Goal: Information Seeking & Learning: Learn about a topic

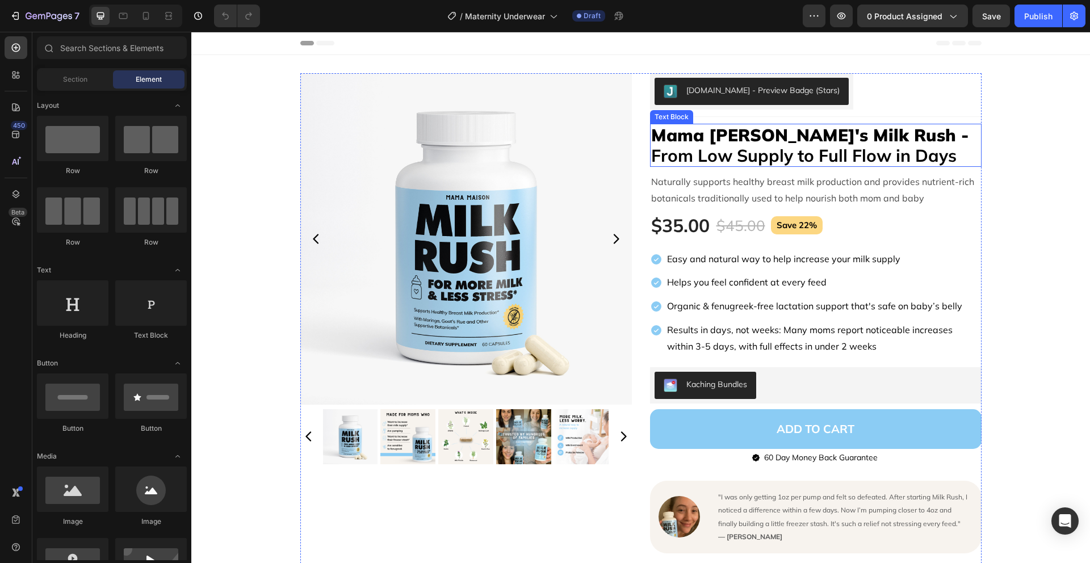
click at [869, 153] on p "Mama [PERSON_NAME]'s Milk Rush - From Low Supply to Full Flow in Days" at bounding box center [815, 145] width 329 height 41
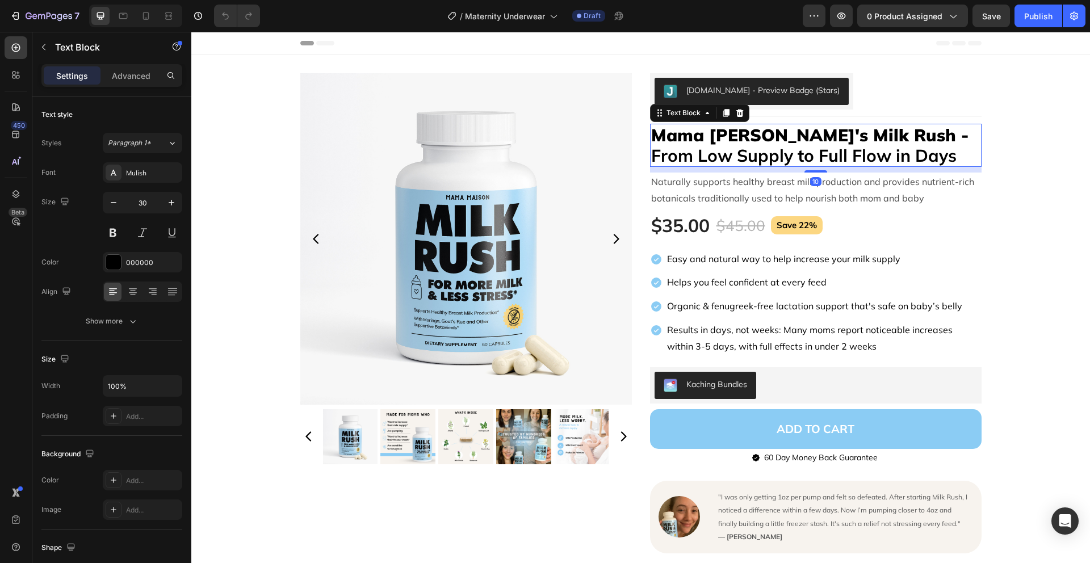
click at [867, 154] on p "Mama [PERSON_NAME]'s Milk Rush - From Low Supply to Full Flow in Days" at bounding box center [815, 145] width 329 height 41
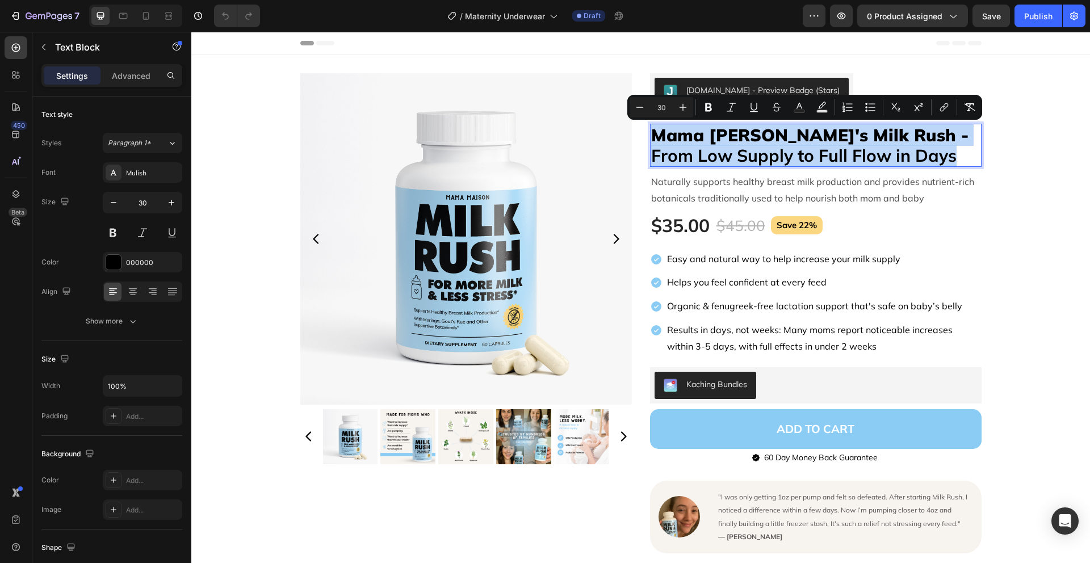
drag, startPoint x: 824, startPoint y: 146, endPoint x: 650, endPoint y: 131, distance: 174.5
click at [651, 131] on p "Mama [PERSON_NAME]'s Milk Rush - From Low Supply to Full Flow in Days" at bounding box center [815, 145] width 329 height 41
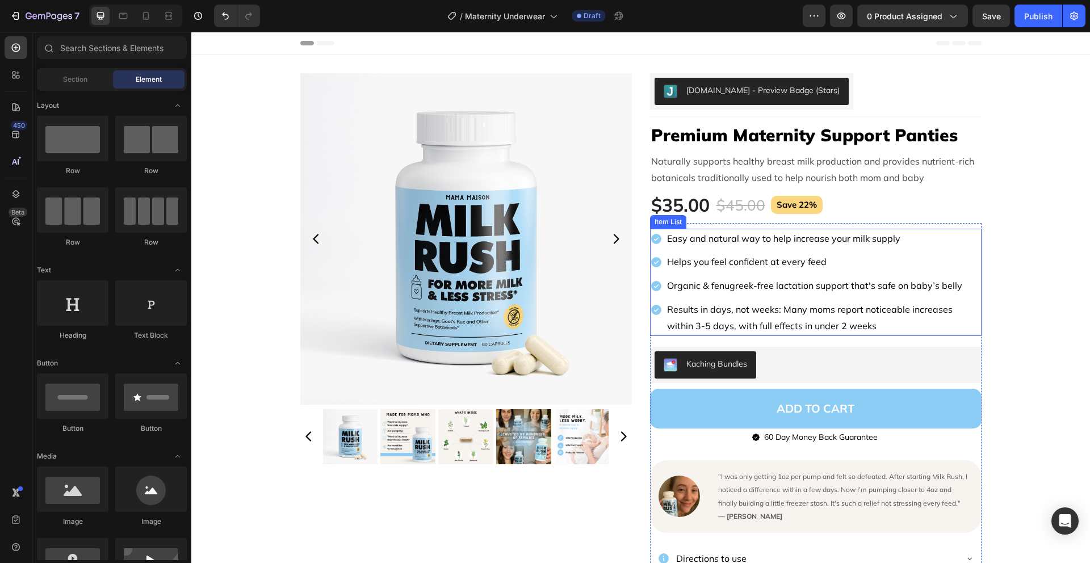
click at [876, 233] on p "Easy and natural way to help increase your milk supply" at bounding box center [823, 239] width 313 height 16
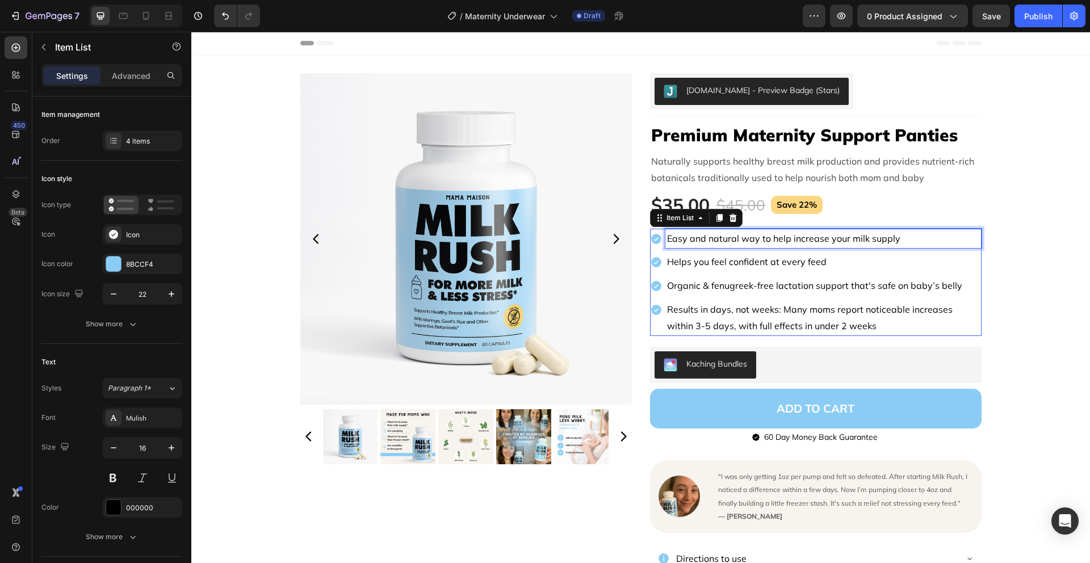
click at [876, 233] on p "Easy and natural way to help increase your milk supply" at bounding box center [823, 239] width 313 height 16
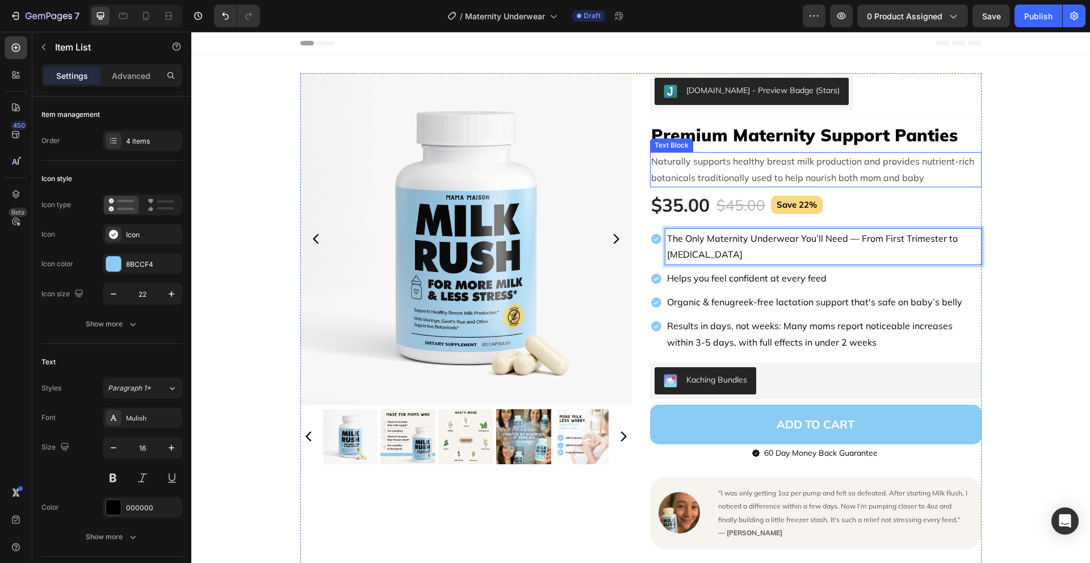
click at [819, 174] on p "Naturally supports healthy breast milk production and provides nutrient-rich bo…" at bounding box center [815, 169] width 329 height 33
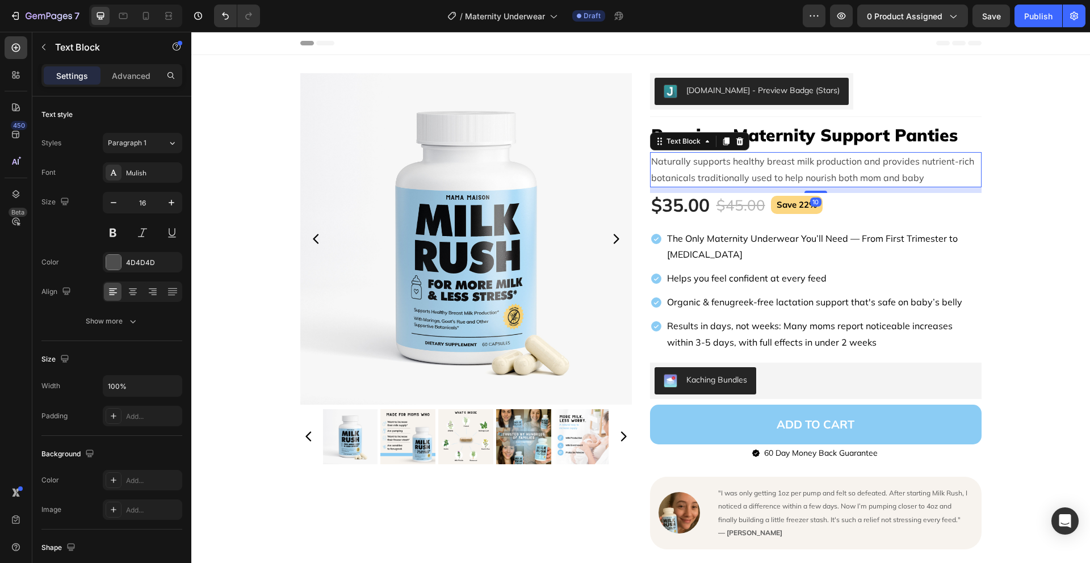
click at [819, 174] on p "Naturally supports healthy breast milk production and provides nutrient-rich bo…" at bounding box center [815, 169] width 329 height 33
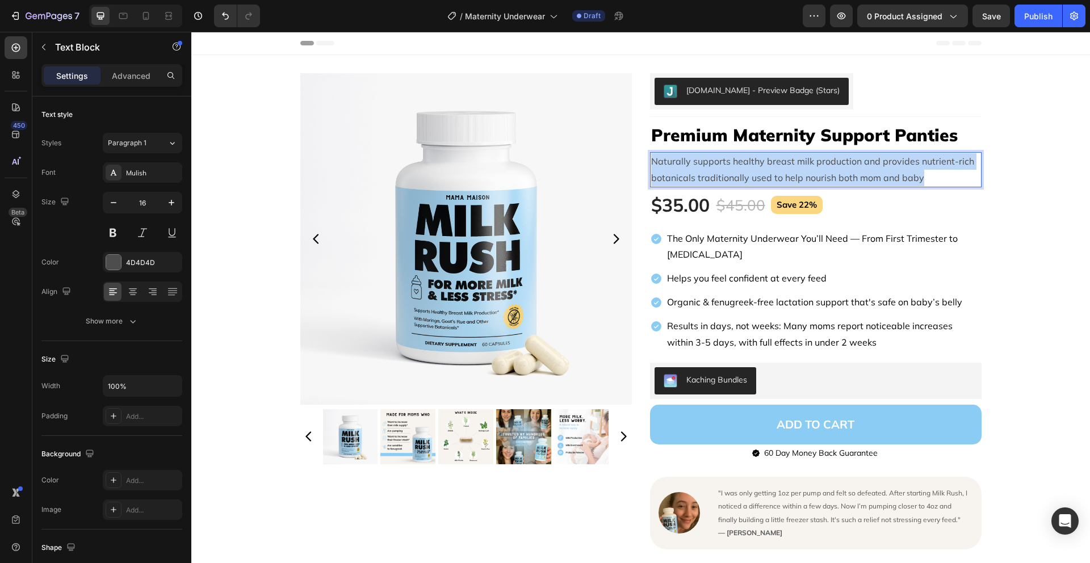
click at [819, 174] on p "Naturally supports healthy breast milk production and provides nutrient-rich bo…" at bounding box center [815, 169] width 329 height 33
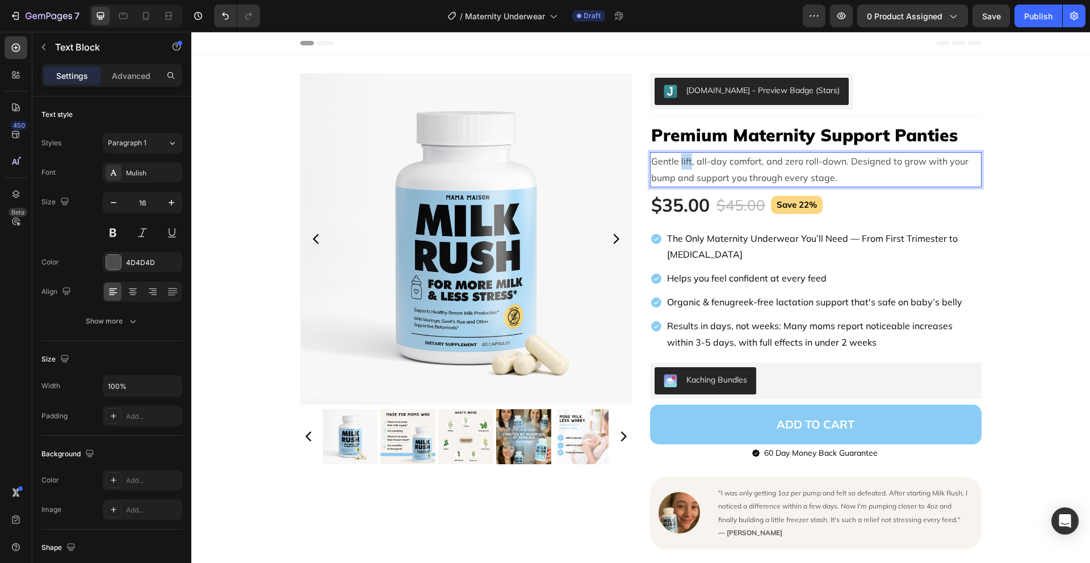
drag, startPoint x: 687, startPoint y: 163, endPoint x: 676, endPoint y: 160, distance: 11.3
click at [676, 160] on p "Gentle lift, all-day comfort, and zero roll-down. Designed to grow with your bu…" at bounding box center [815, 169] width 329 height 33
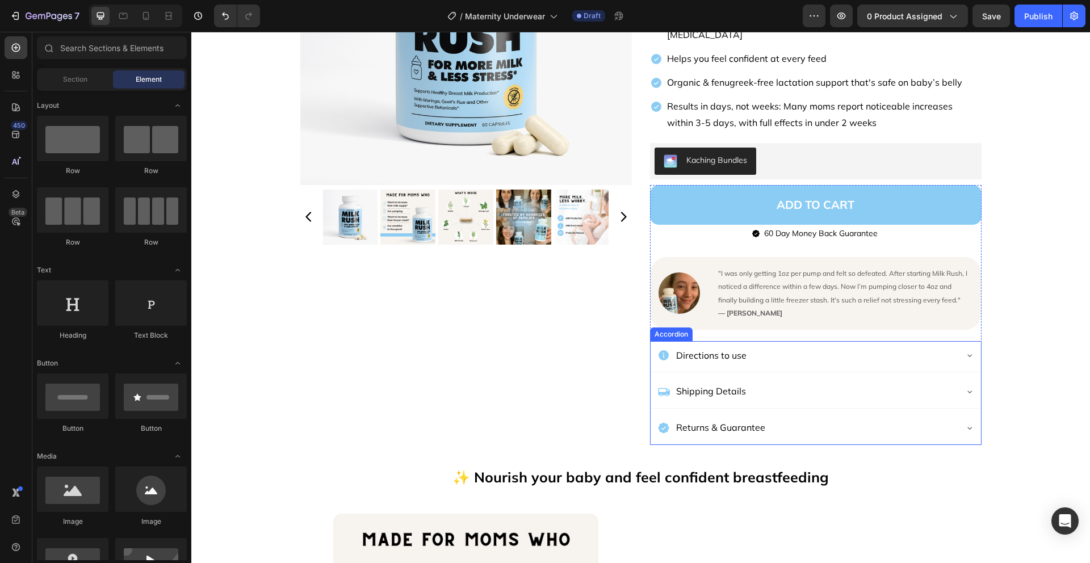
scroll to position [216, 0]
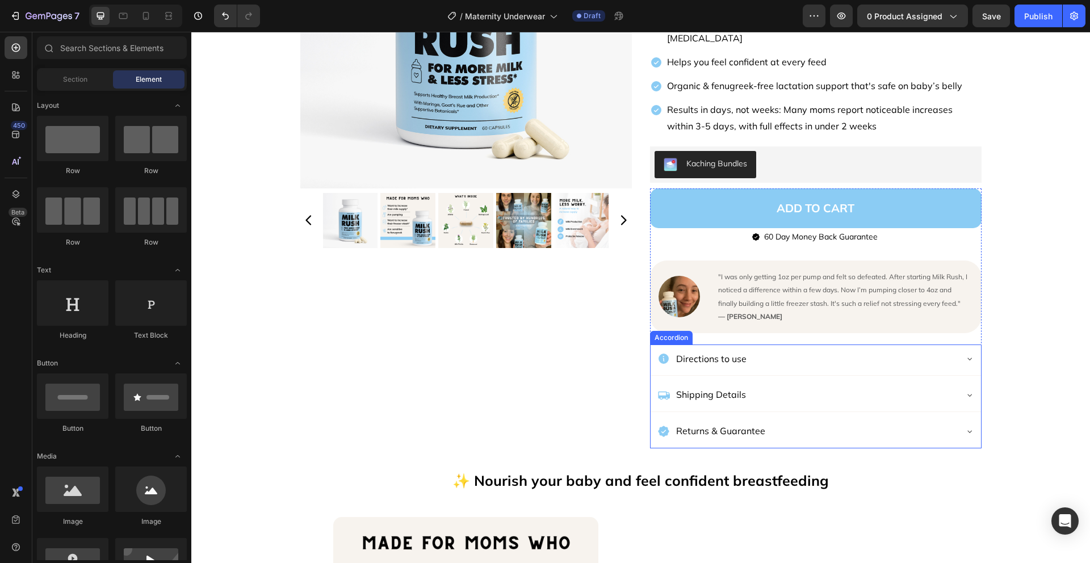
click at [717, 361] on p "Directions to use" at bounding box center [711, 359] width 70 height 16
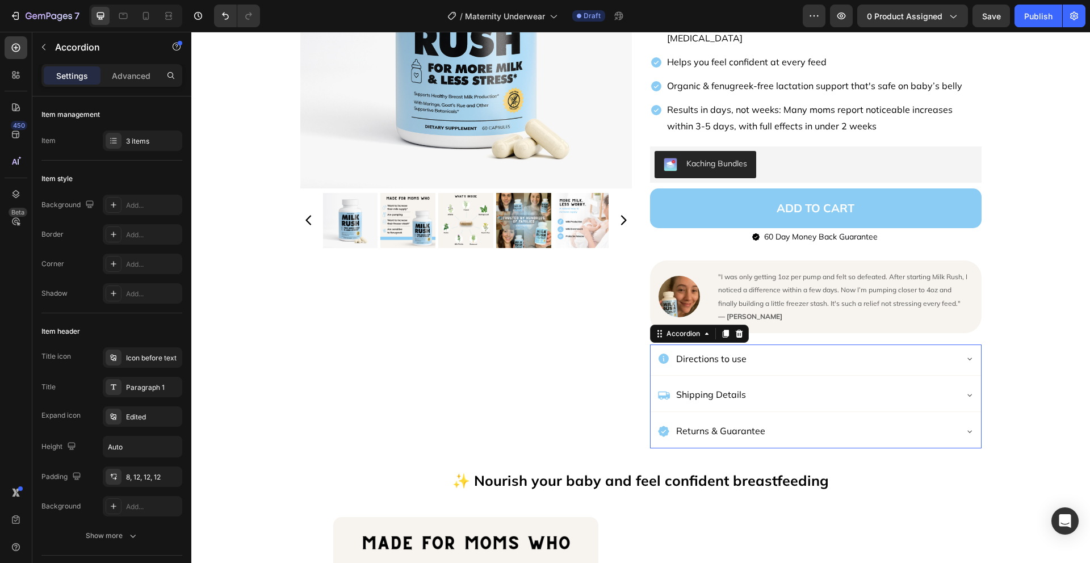
click at [717, 361] on p "Directions to use" at bounding box center [711, 359] width 70 height 16
click at [618, 367] on div "Product Images" at bounding box center [466, 153] width 332 height 592
click at [686, 359] on p "🤰 Made for Moms Who…" at bounding box center [730, 359] width 108 height 16
click at [685, 359] on p "🤰 Made for Moms Who…" at bounding box center [730, 359] width 108 height 16
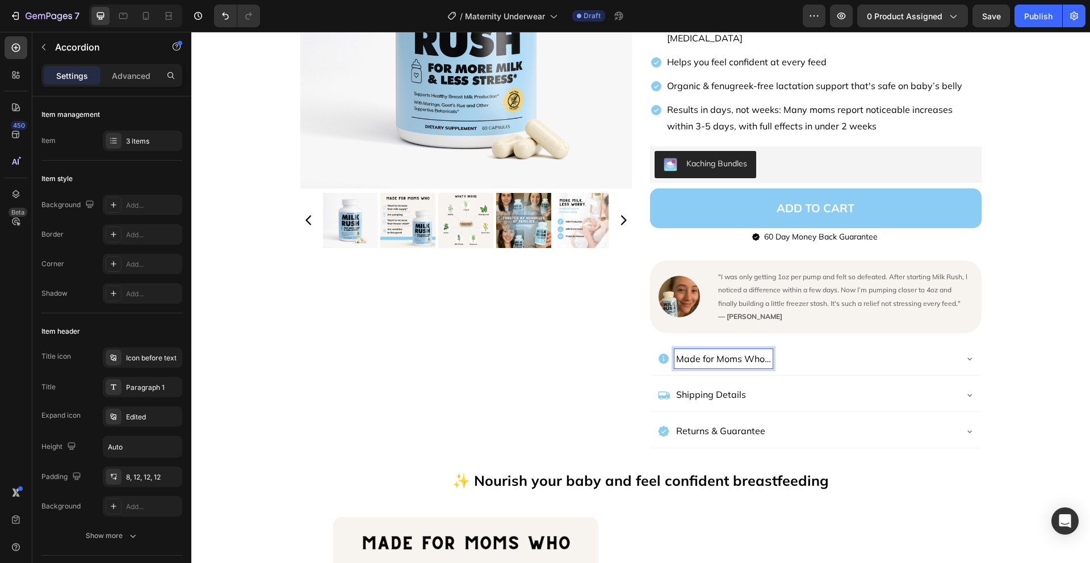
click at [837, 348] on div "Made for Moms Who…" at bounding box center [816, 361] width 331 height 32
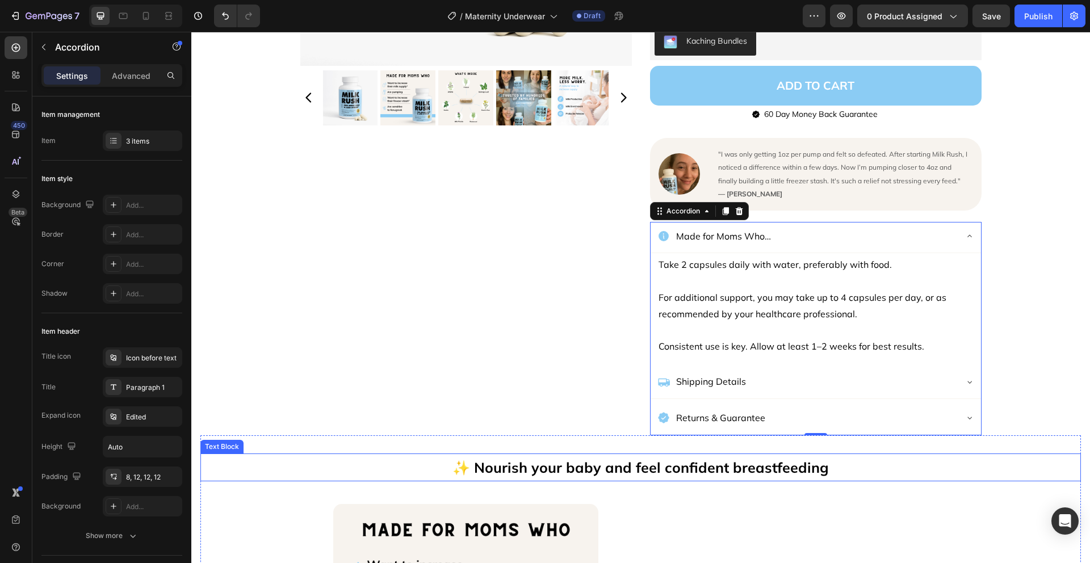
scroll to position [341, 0]
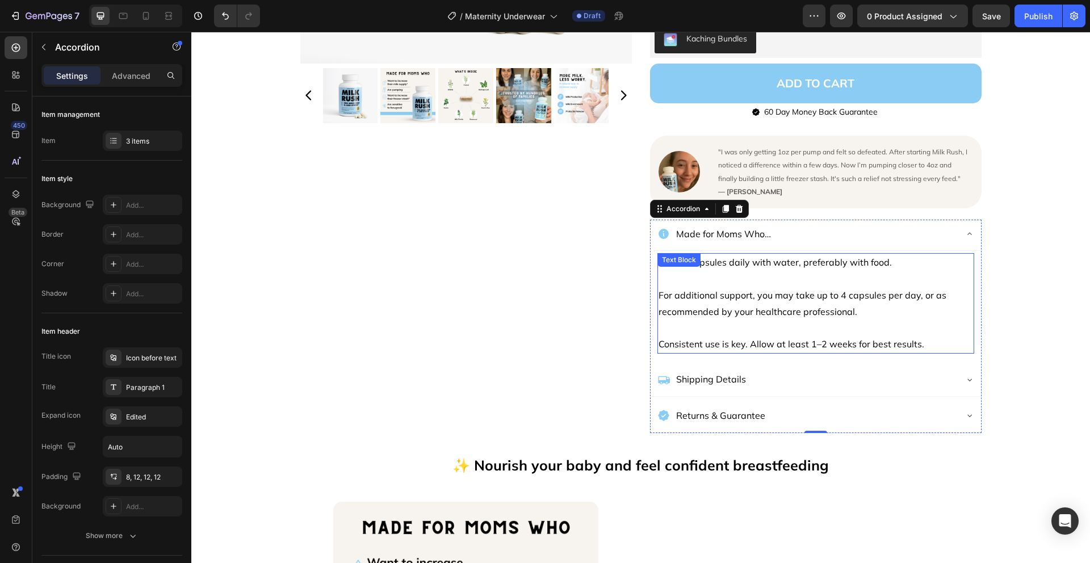
click at [908, 334] on p "Consistent use is key. Allow at least 1–2 weeks for best results." at bounding box center [816, 336] width 315 height 33
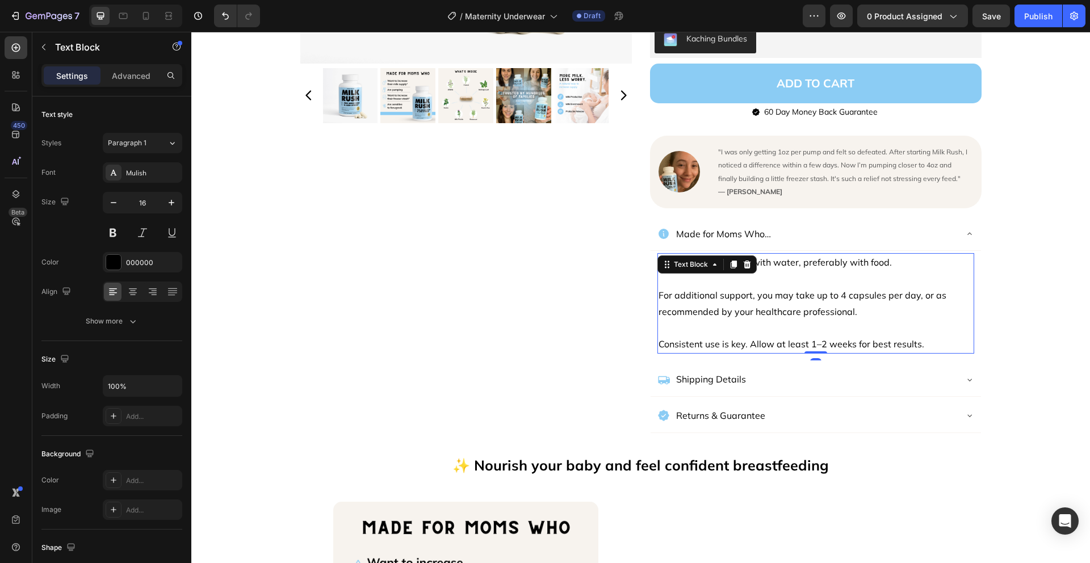
click at [936, 345] on p "Consistent use is key. Allow at least 1–2 weeks for best results." at bounding box center [816, 336] width 315 height 33
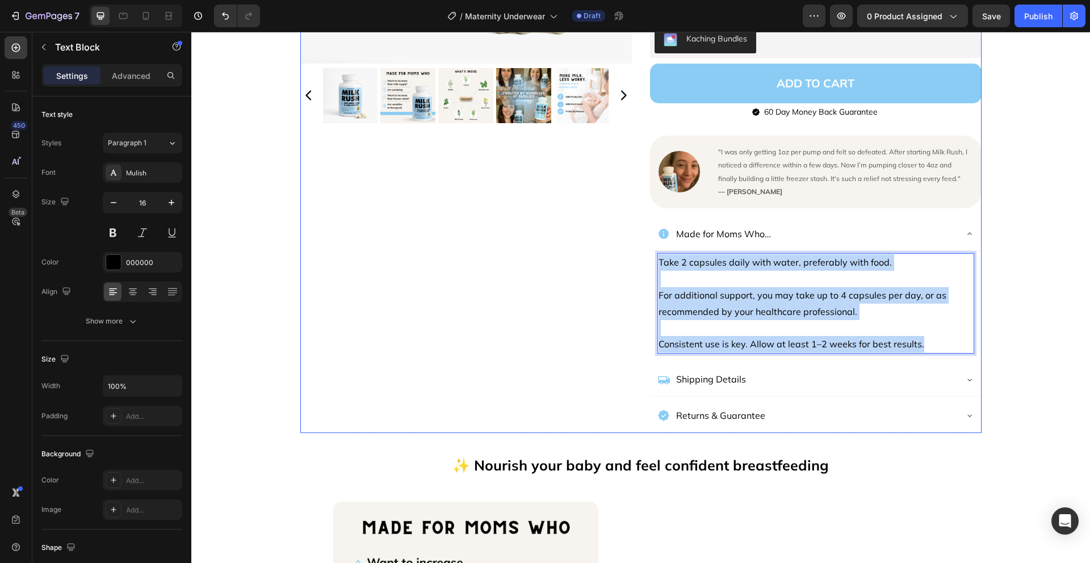
drag, startPoint x: 924, startPoint y: 344, endPoint x: 641, endPoint y: 260, distance: 295.0
click at [641, 260] on div "Product Images [DOMAIN_NAME] - Preview Badge (Stars) [DOMAIN_NAME] Row Title Li…" at bounding box center [640, 82] width 681 height 701
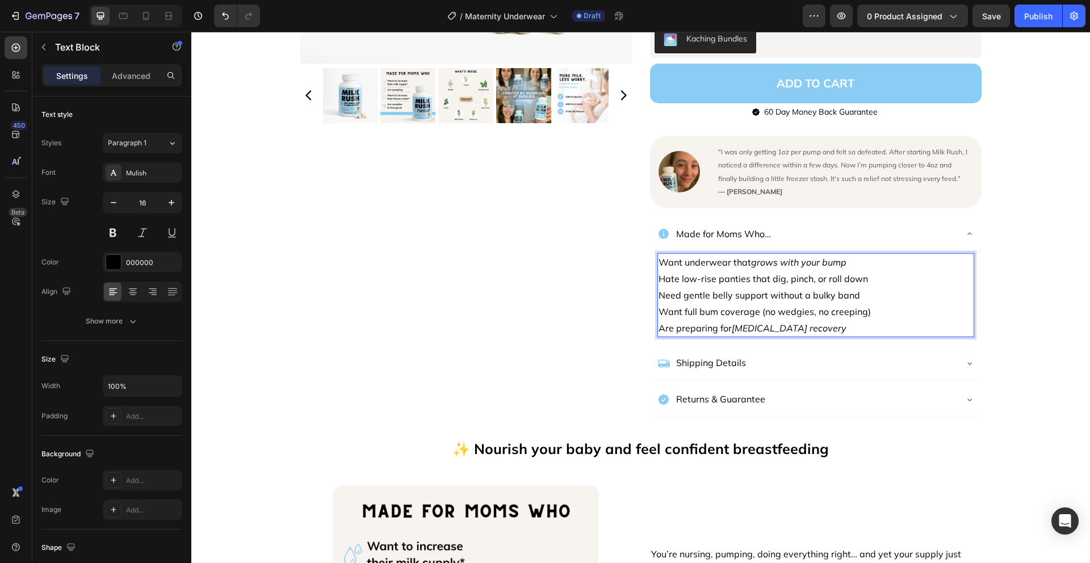
click at [860, 260] on p "Want underwear that grows with your bump" at bounding box center [816, 262] width 315 height 16
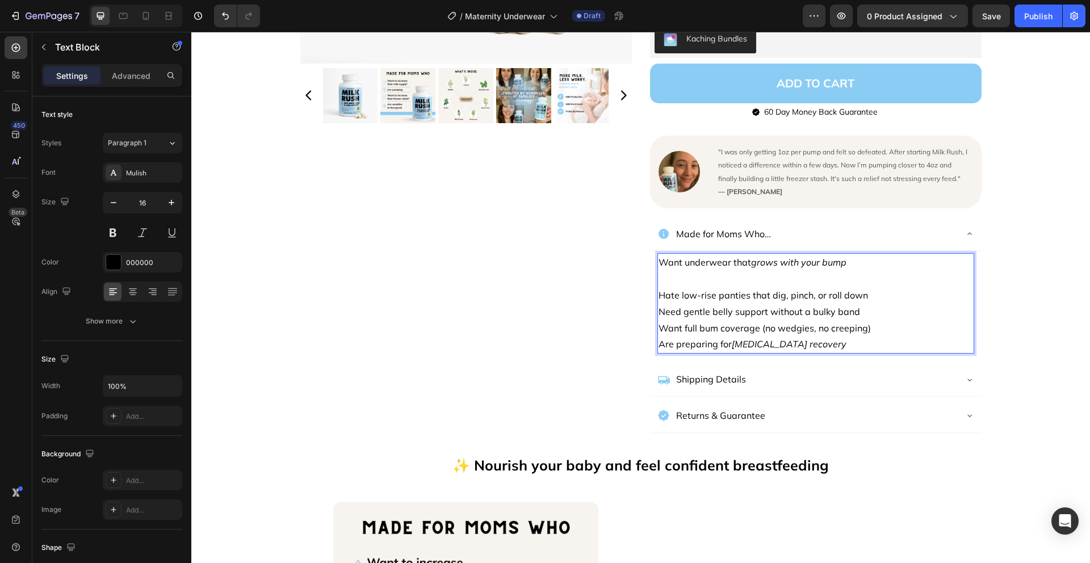
click at [873, 296] on p "Hate low-rise panties that dig, pinch, or roll down" at bounding box center [816, 295] width 315 height 16
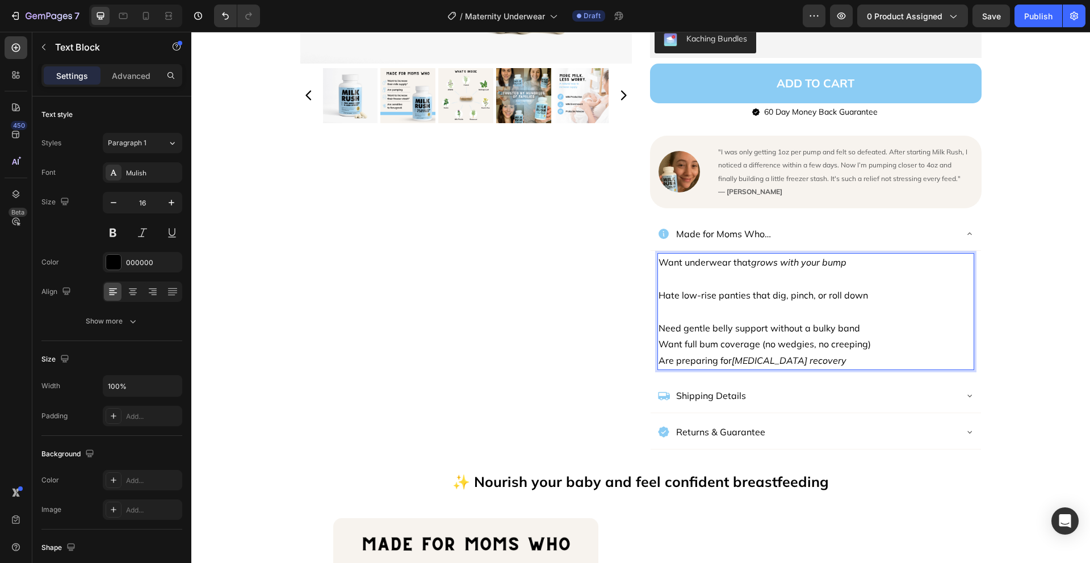
click at [872, 331] on p "Need gentle belly support without a bulky band" at bounding box center [816, 328] width 315 height 16
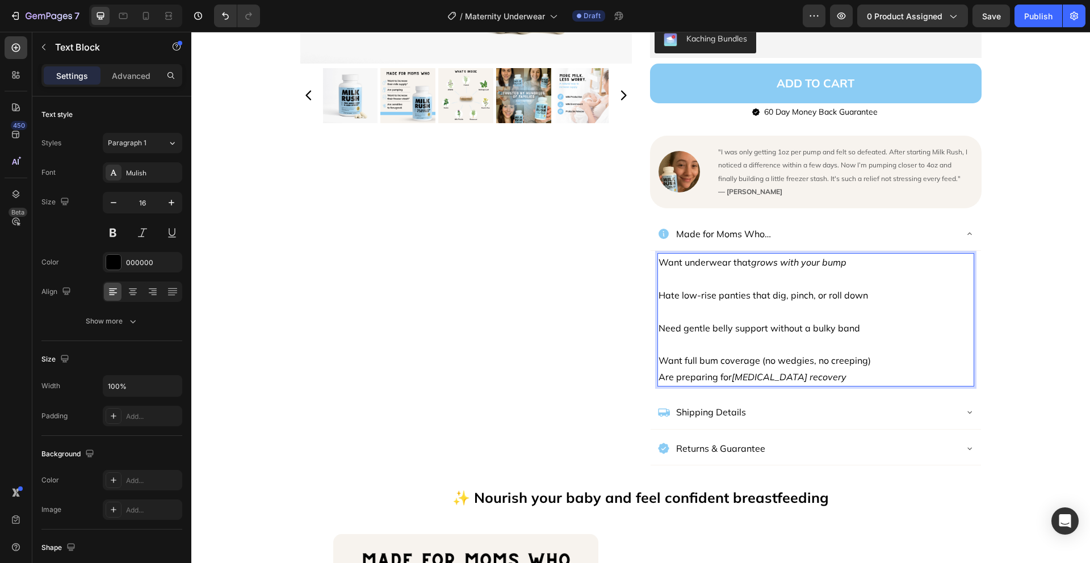
click at [881, 362] on p "Want full bum coverage (no wedgies, no creeping)" at bounding box center [816, 361] width 315 height 16
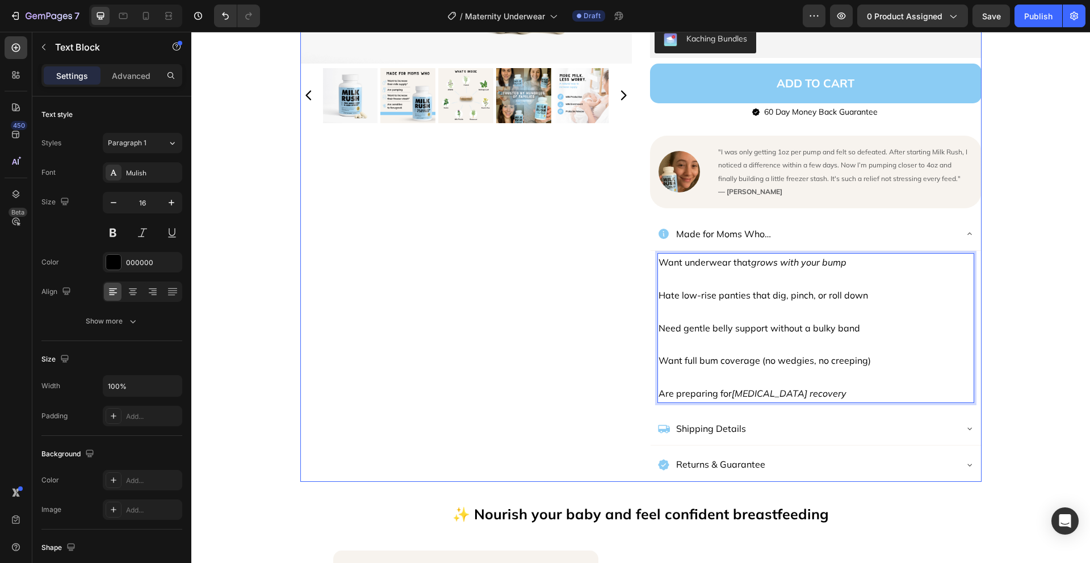
click at [547, 321] on div "Product Images" at bounding box center [466, 107] width 332 height 750
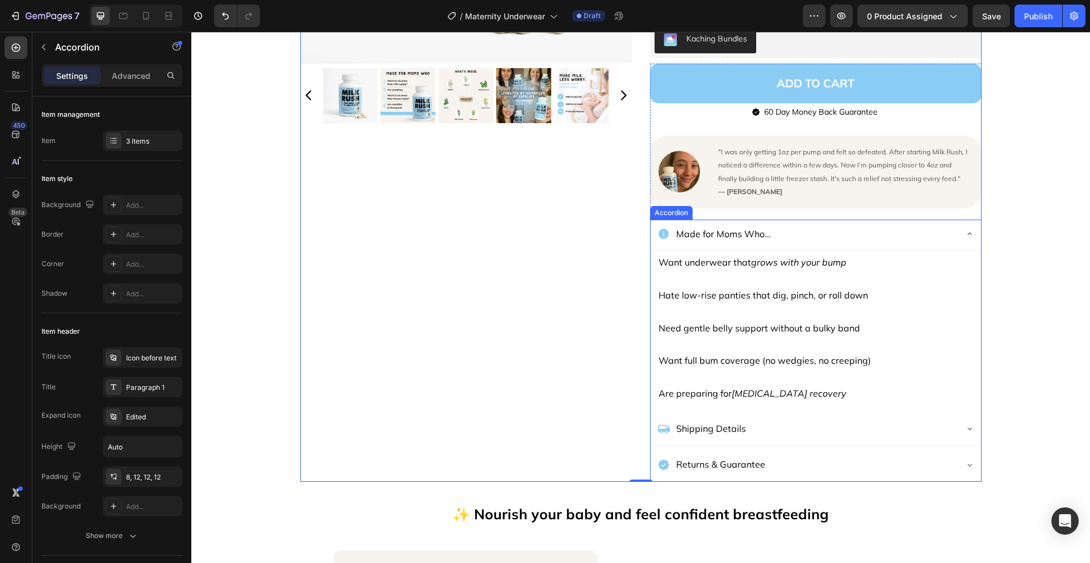
click at [862, 433] on div "Shipping Details" at bounding box center [807, 429] width 299 height 20
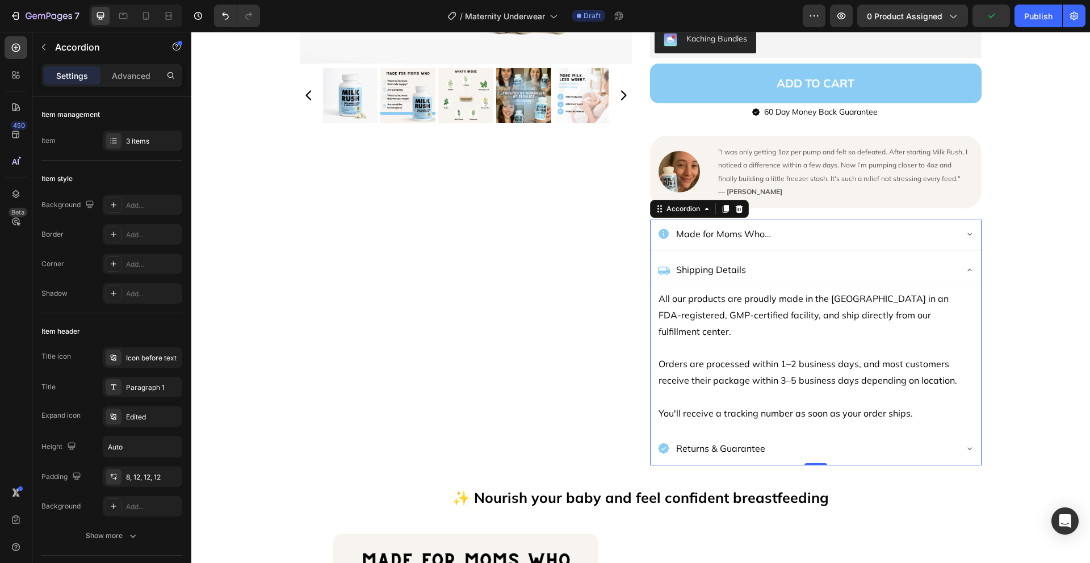
click at [798, 268] on div "Shipping Details" at bounding box center [807, 270] width 299 height 20
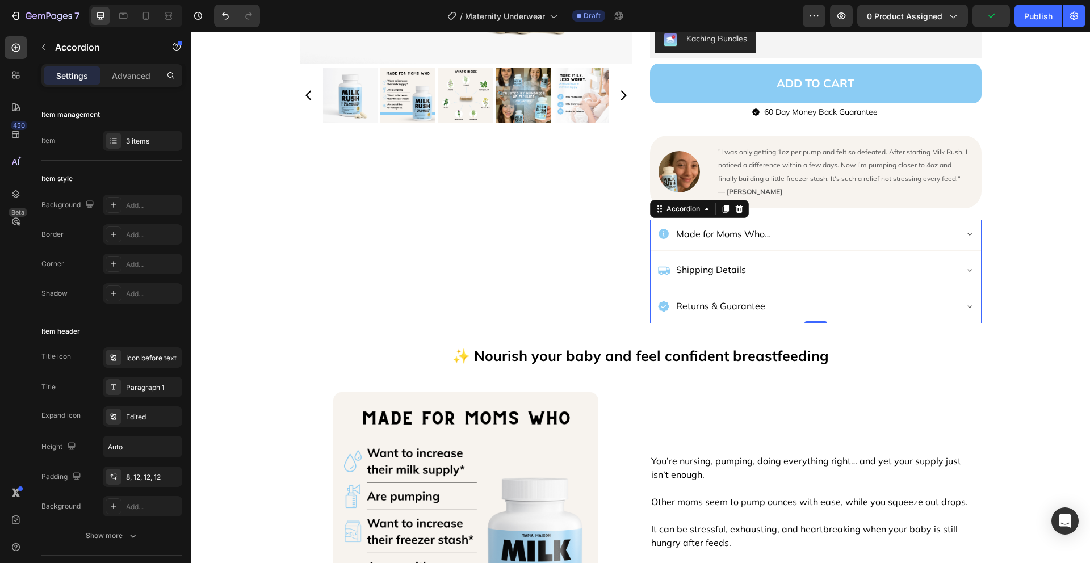
click at [804, 235] on div "Made for Moms Who…" at bounding box center [807, 234] width 299 height 20
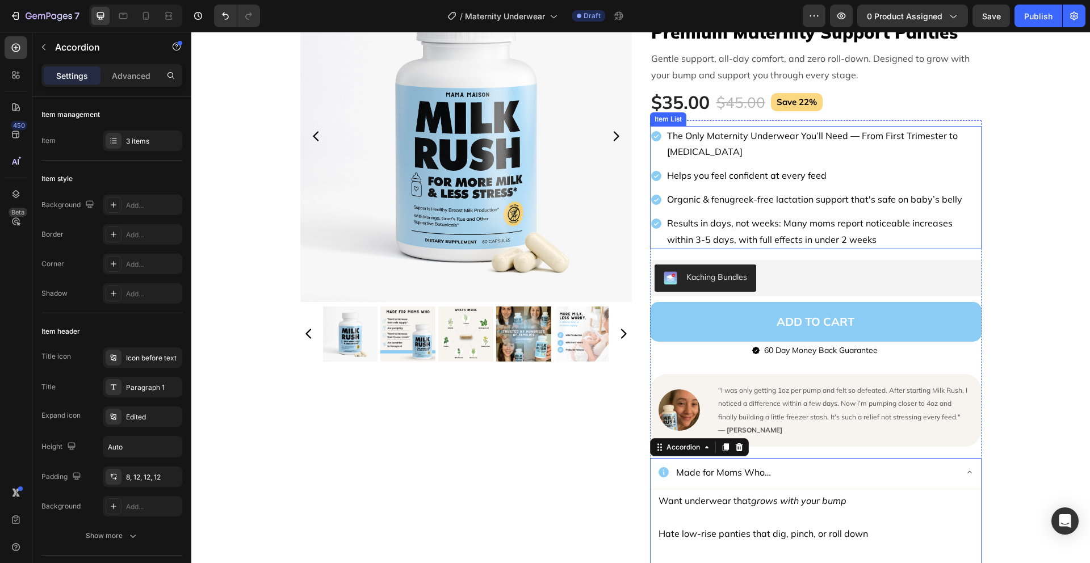
scroll to position [95, 0]
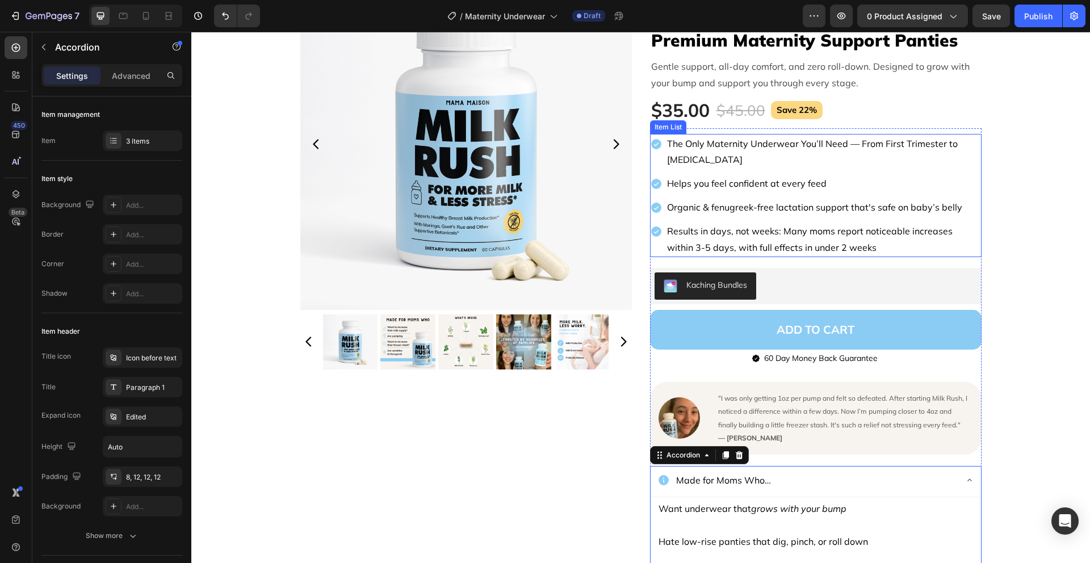
click at [735, 186] on p "Helps you feel confident at every feed" at bounding box center [823, 183] width 313 height 16
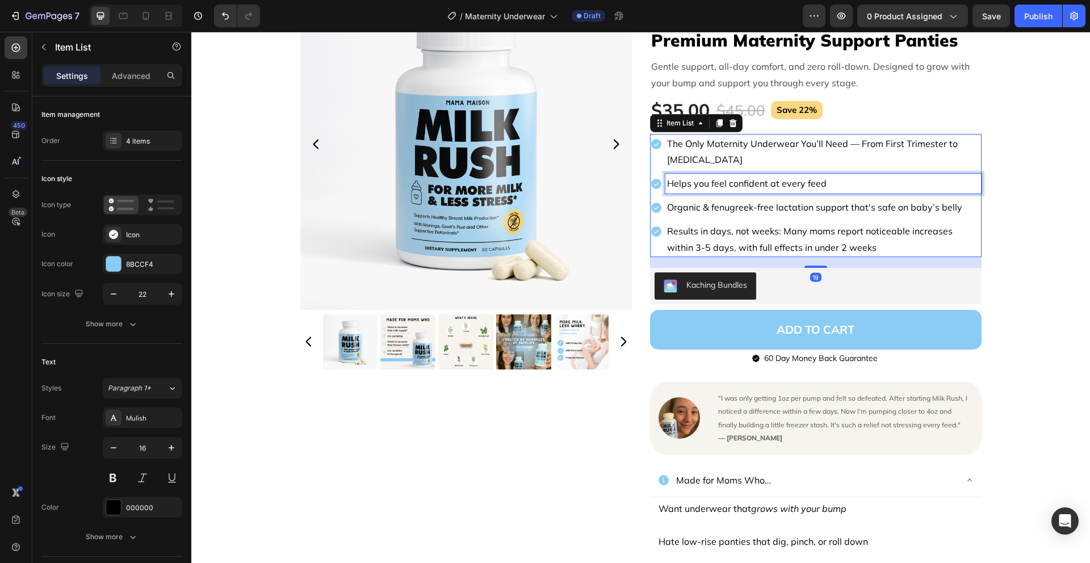
click at [735, 186] on p "Helps you feel confident at every feed" at bounding box center [823, 183] width 313 height 16
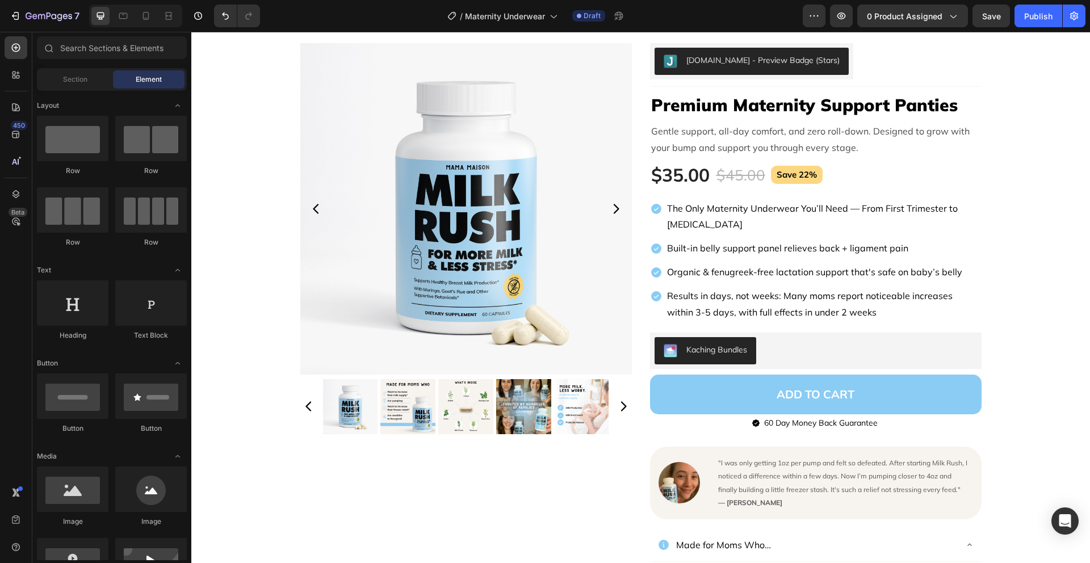
scroll to position [31, 0]
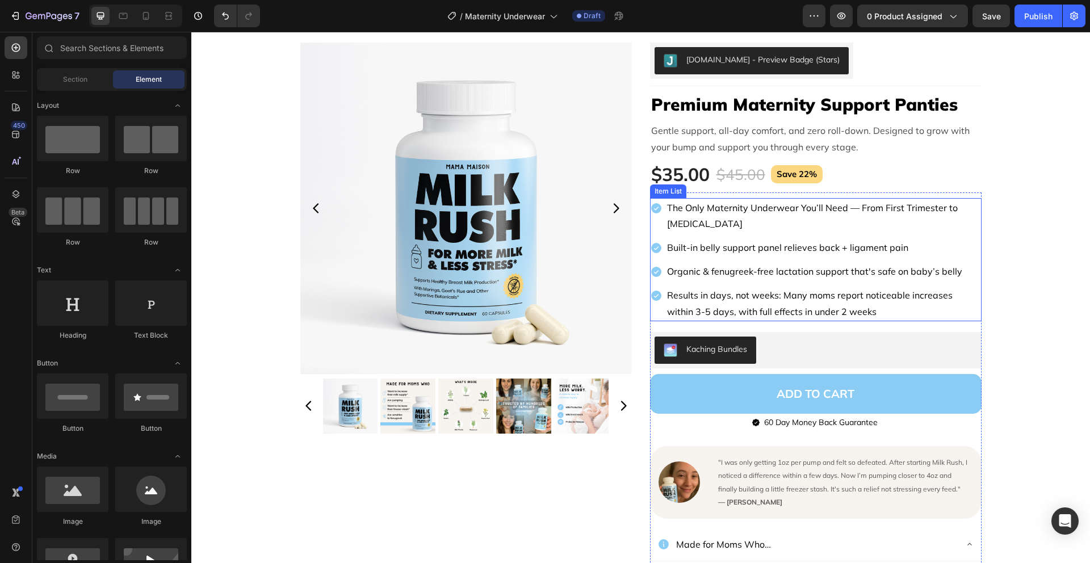
click at [747, 270] on p "Organic & fenugreek-free lactation support that's safe on baby’s belly" at bounding box center [823, 272] width 313 height 16
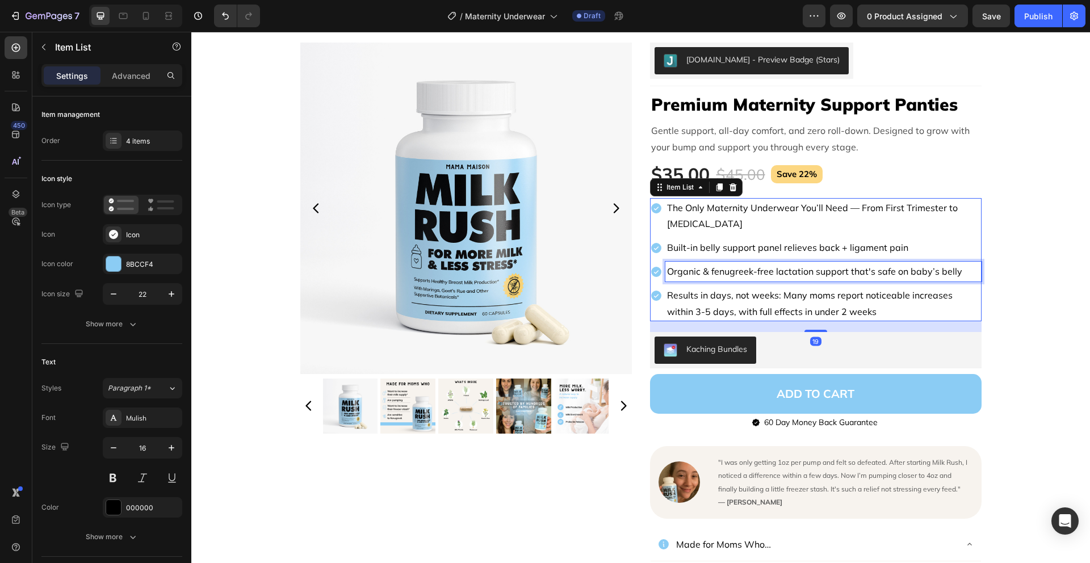
click at [747, 270] on p "Organic & fenugreek-free lactation support that's safe on baby’s belly" at bounding box center [823, 272] width 313 height 16
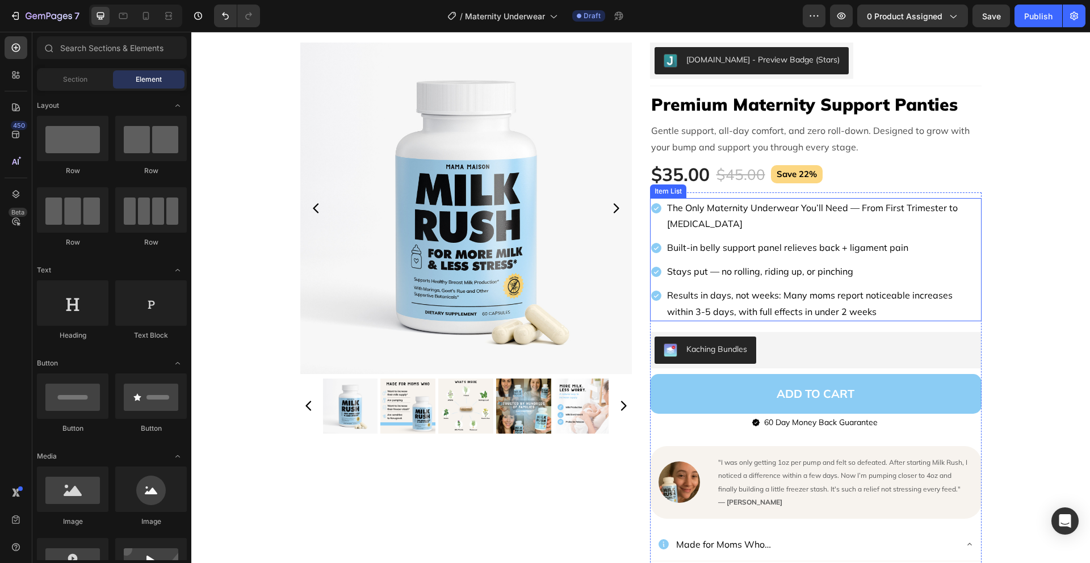
click at [852, 311] on p "Results in days, not weeks: Many moms report noticeable increases within 3-5 da…" at bounding box center [823, 303] width 313 height 33
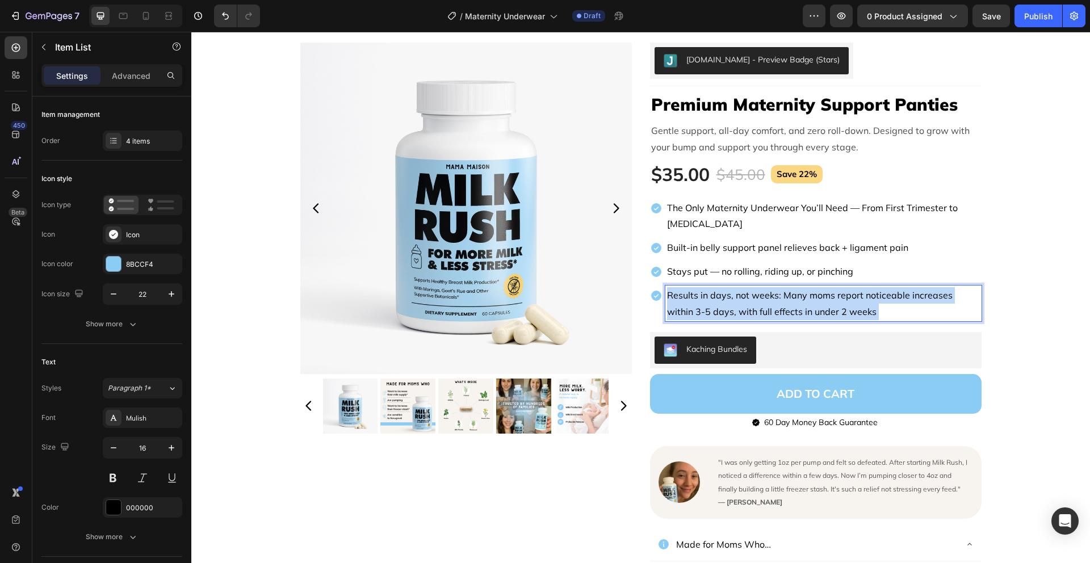
drag, startPoint x: 869, startPoint y: 307, endPoint x: 679, endPoint y: 298, distance: 190.5
click at [675, 298] on p "Results in days, not weeks: Many moms report noticeable increases within 3-5 da…" at bounding box center [823, 303] width 313 height 33
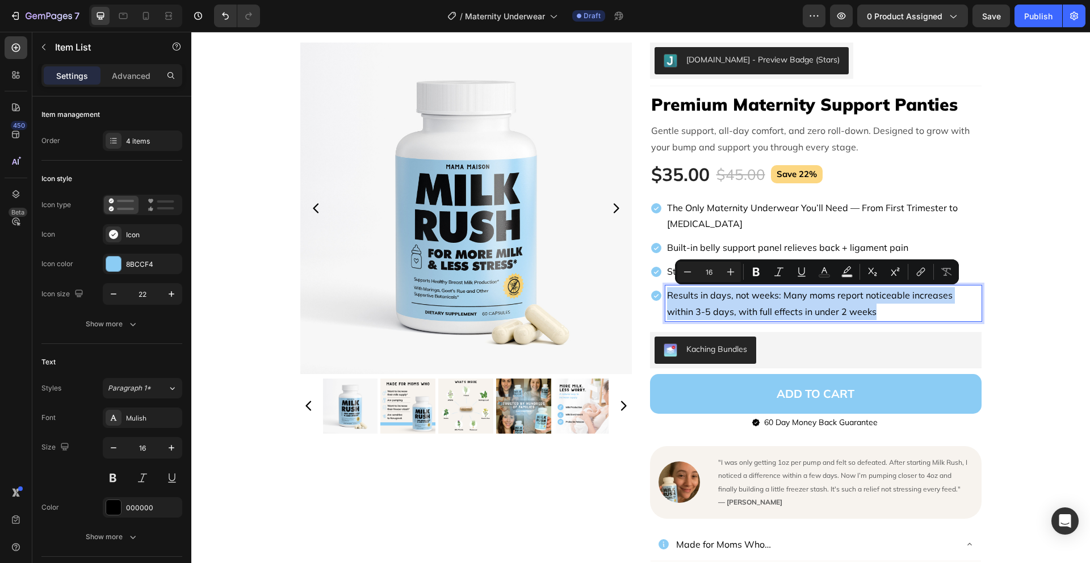
drag, startPoint x: 863, startPoint y: 311, endPoint x: 658, endPoint y: 294, distance: 205.7
click at [658, 294] on div "Results in days, not weeks: Many moms report noticeable increases within 3-5 da…" at bounding box center [816, 304] width 332 height 36
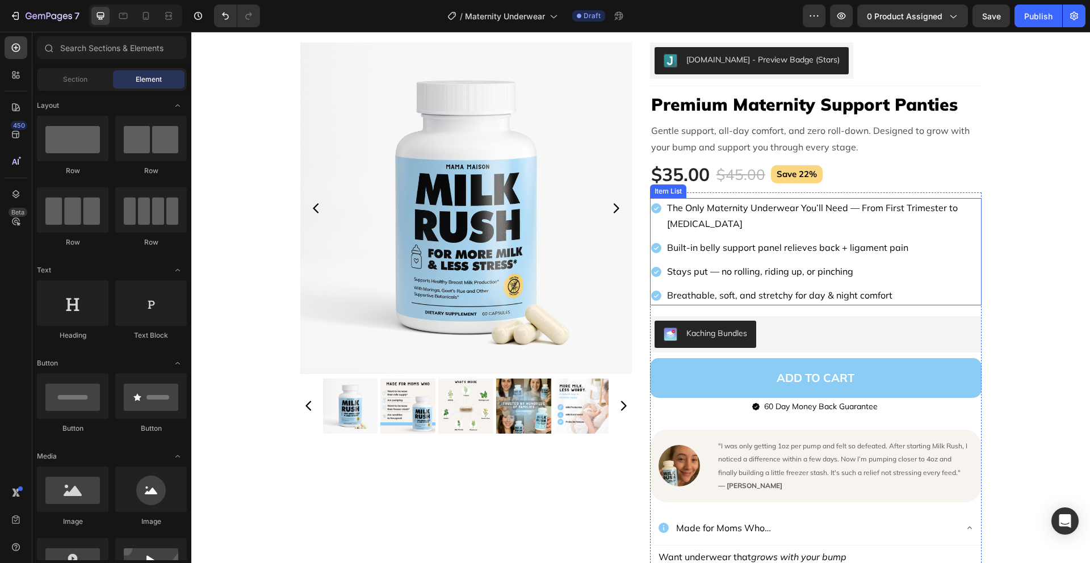
click at [659, 236] on div "The Only Maternity Underwear You’ll Need — From First Trimester to [MEDICAL_DAT…" at bounding box center [816, 251] width 332 height 107
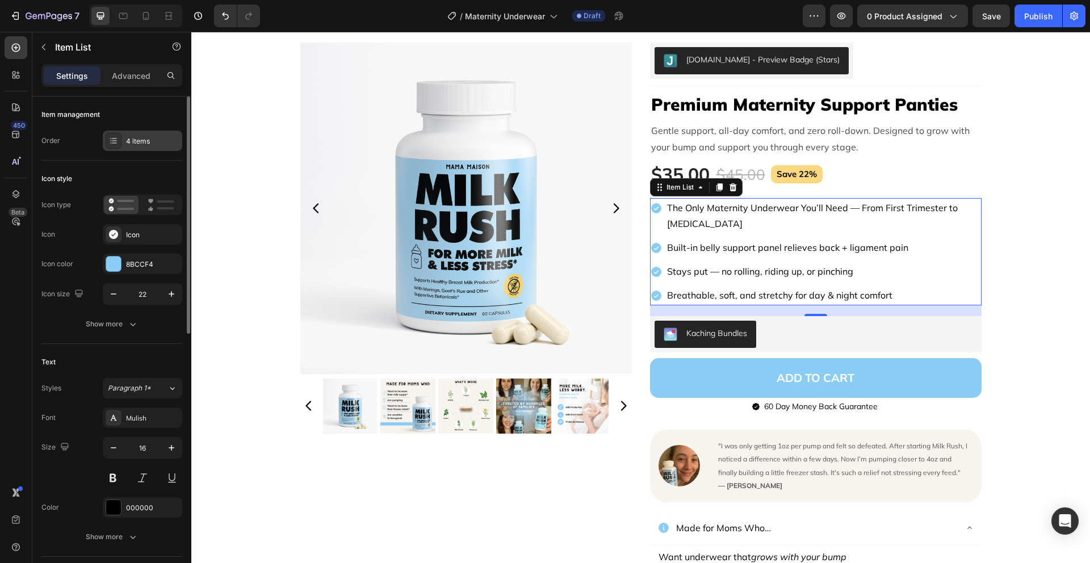
click at [154, 137] on div "4 items" at bounding box center [152, 141] width 53 height 10
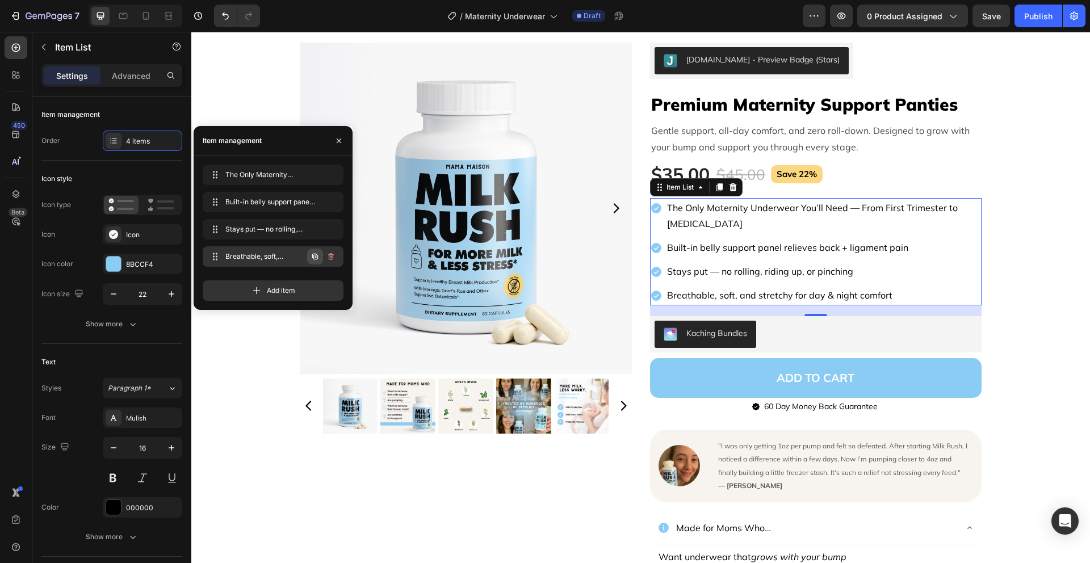
click at [315, 258] on icon "button" at bounding box center [315, 256] width 9 height 9
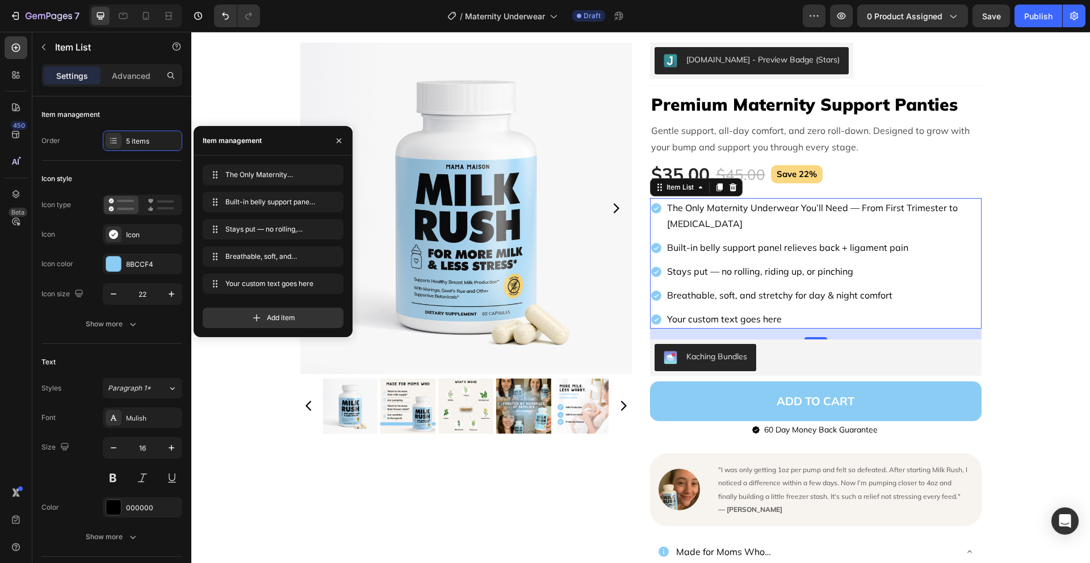
click at [758, 316] on div "Your custom text goes here" at bounding box center [824, 320] width 316 height 20
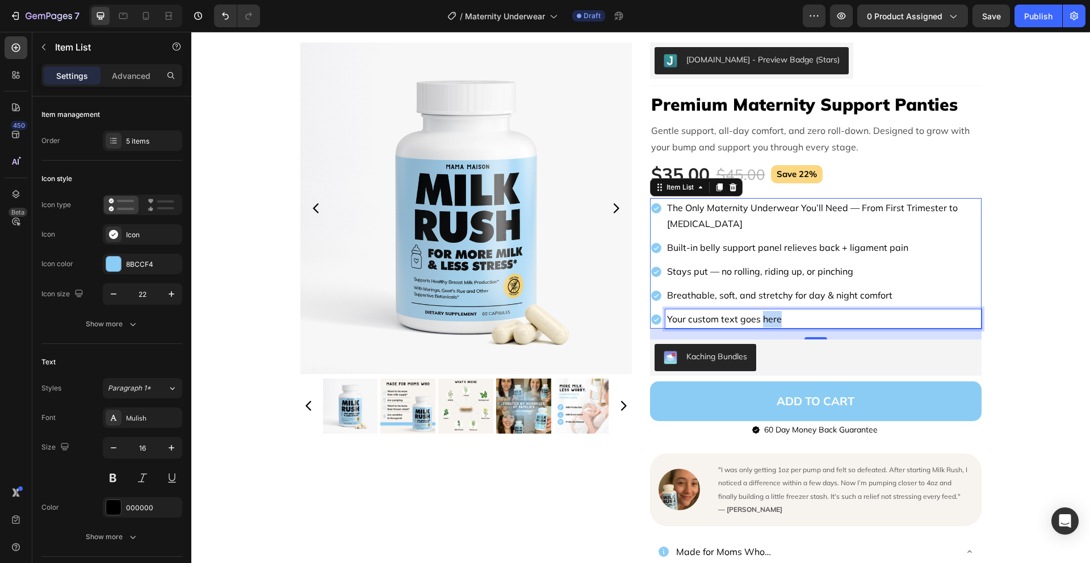
click at [758, 316] on p "Your custom text goes here" at bounding box center [823, 319] width 313 height 16
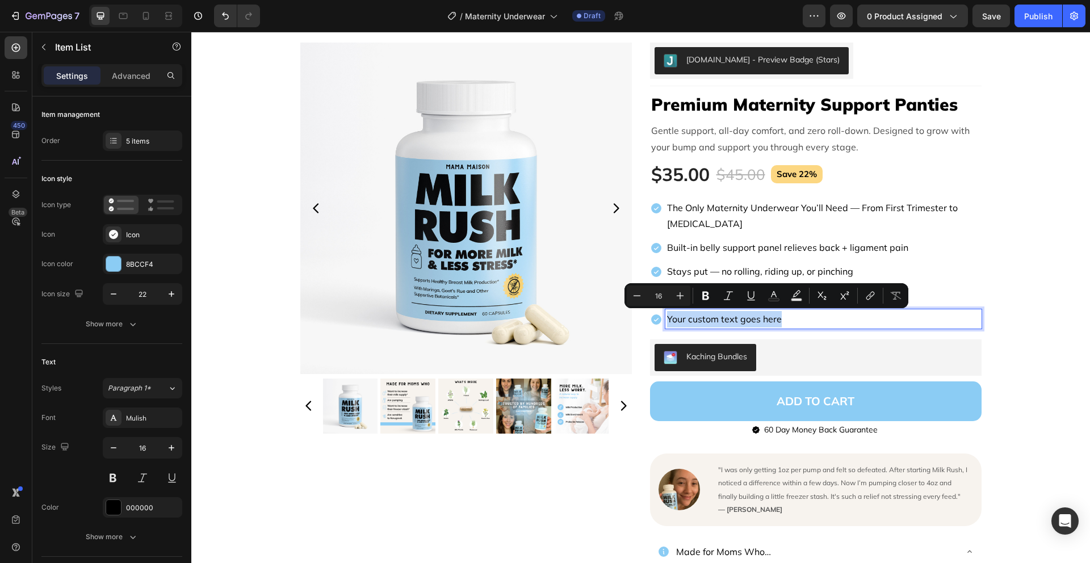
click at [758, 316] on p "Your custom text goes here" at bounding box center [823, 319] width 313 height 16
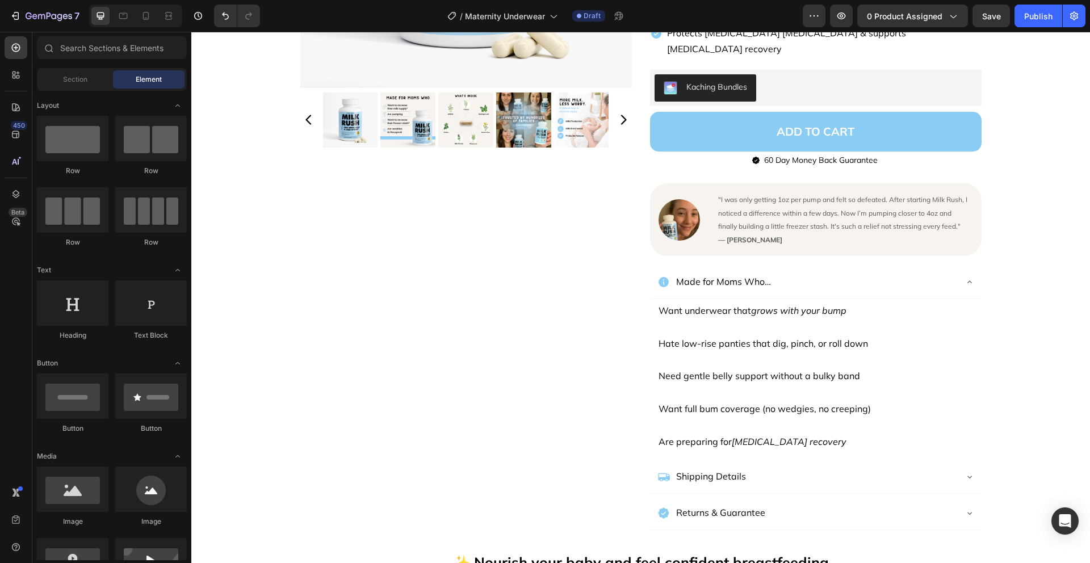
scroll to position [334, 0]
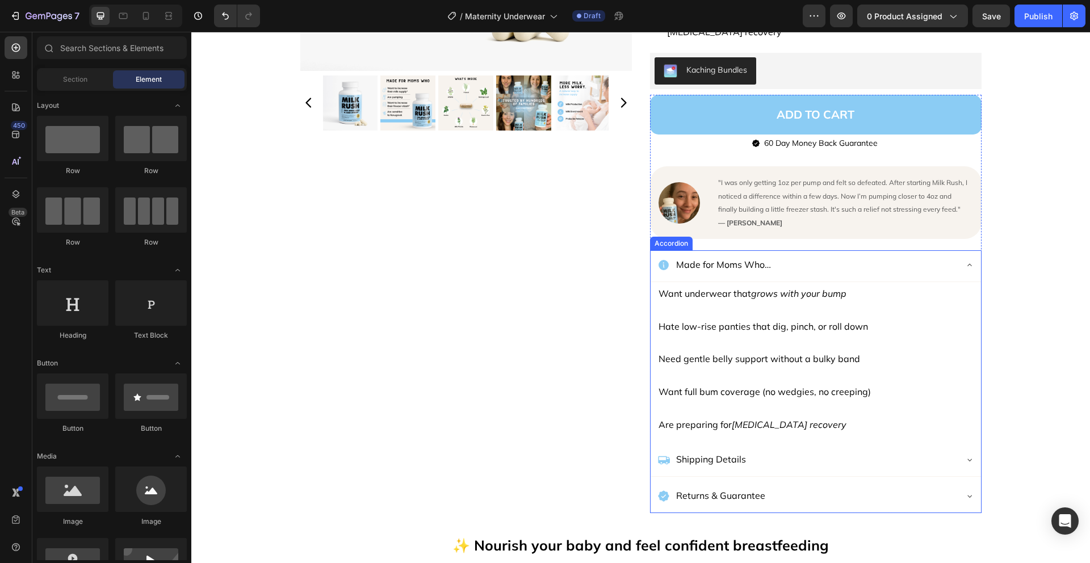
click at [965, 261] on icon at bounding box center [969, 265] width 9 height 9
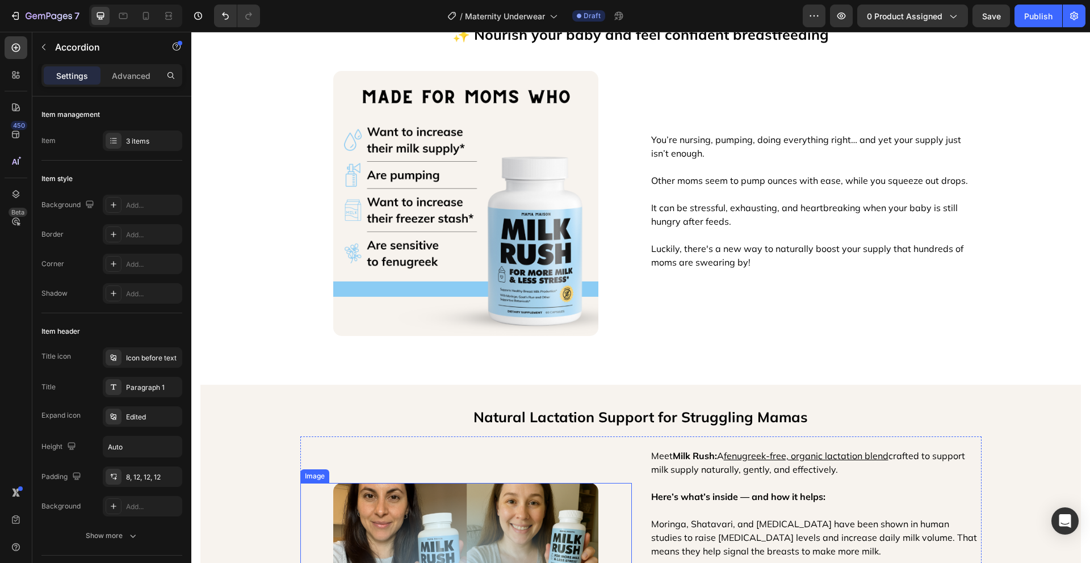
scroll to position [582, 0]
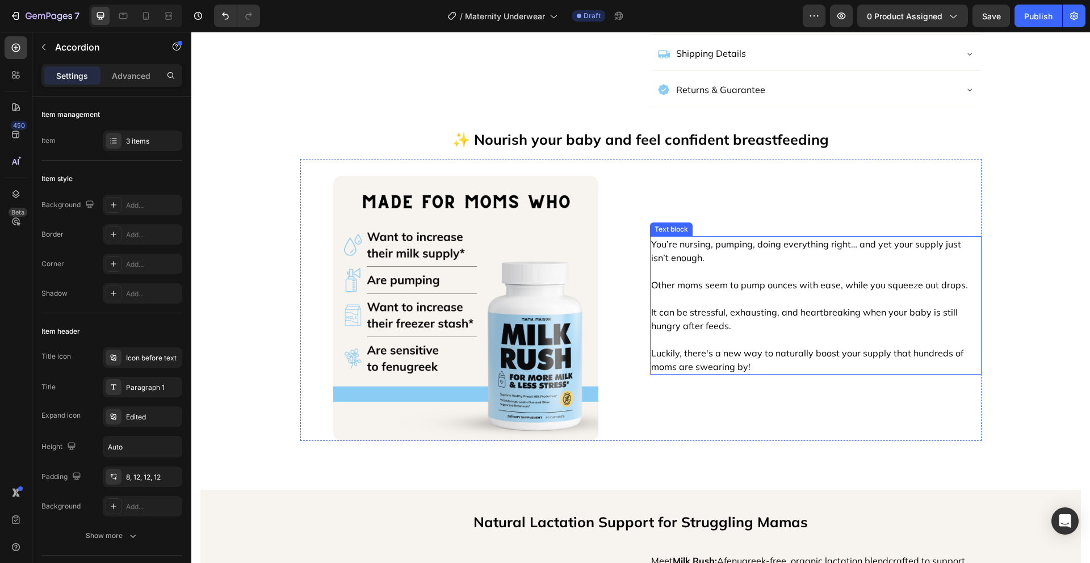
click at [789, 346] on p "Luckily, there's a new way to naturally boost your supply that hundreds of moms…" at bounding box center [815, 359] width 329 height 27
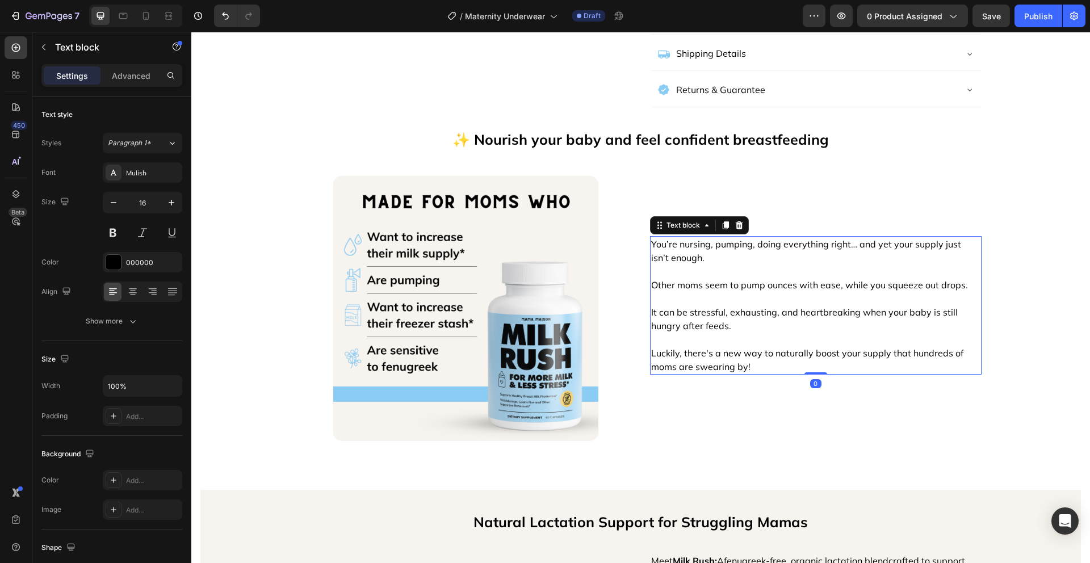
click at [780, 348] on p "Luckily, there's a new way to naturally boost your supply that hundreds of moms…" at bounding box center [815, 359] width 329 height 27
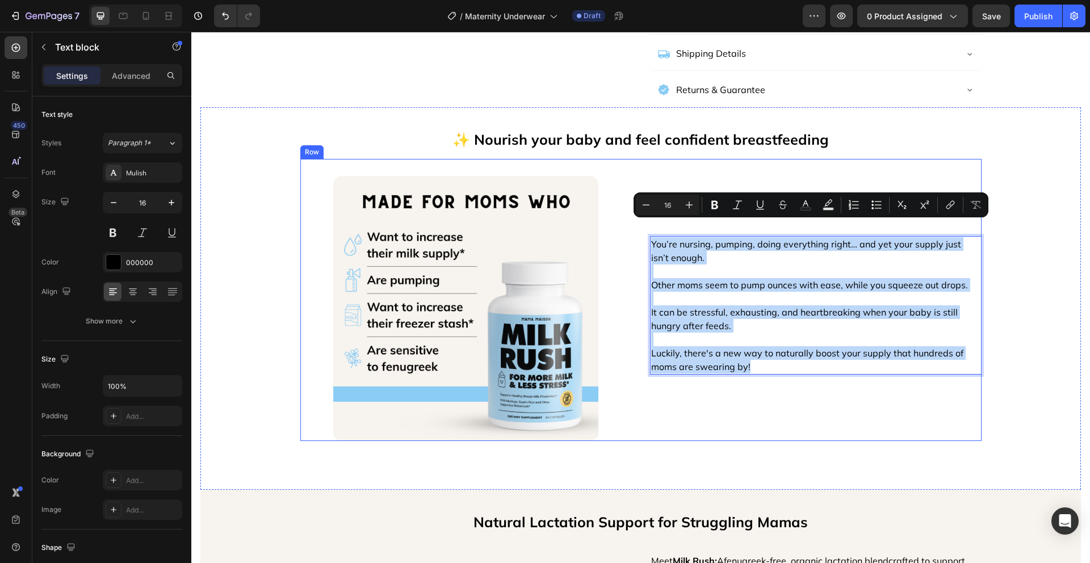
drag, startPoint x: 753, startPoint y: 350, endPoint x: 634, endPoint y: 209, distance: 185.0
click at [634, 209] on div "Image You’re nursing, pumping, doing everything right… and yet your supply just…" at bounding box center [640, 300] width 681 height 282
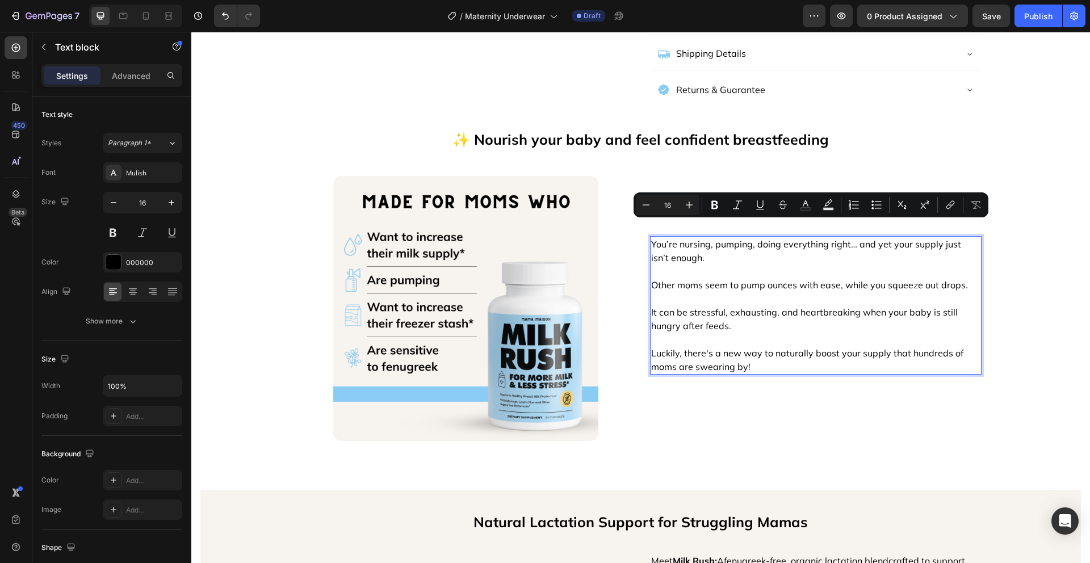
scroll to position [602, 0]
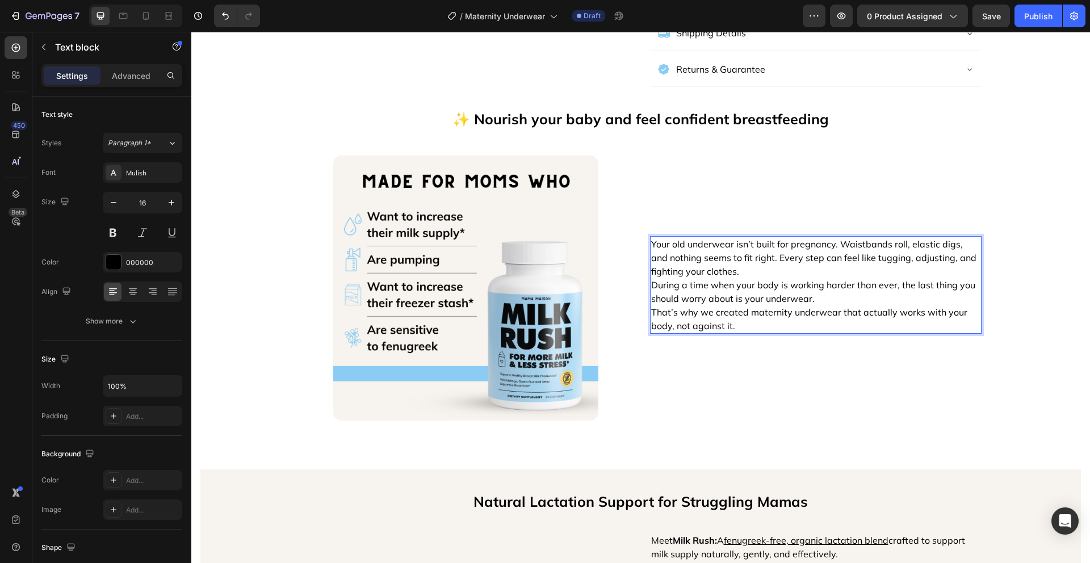
click at [748, 255] on p "Your old underwear isn’t built for pregnancy. Waistbands roll, elastic digs, an…" at bounding box center [815, 257] width 329 height 41
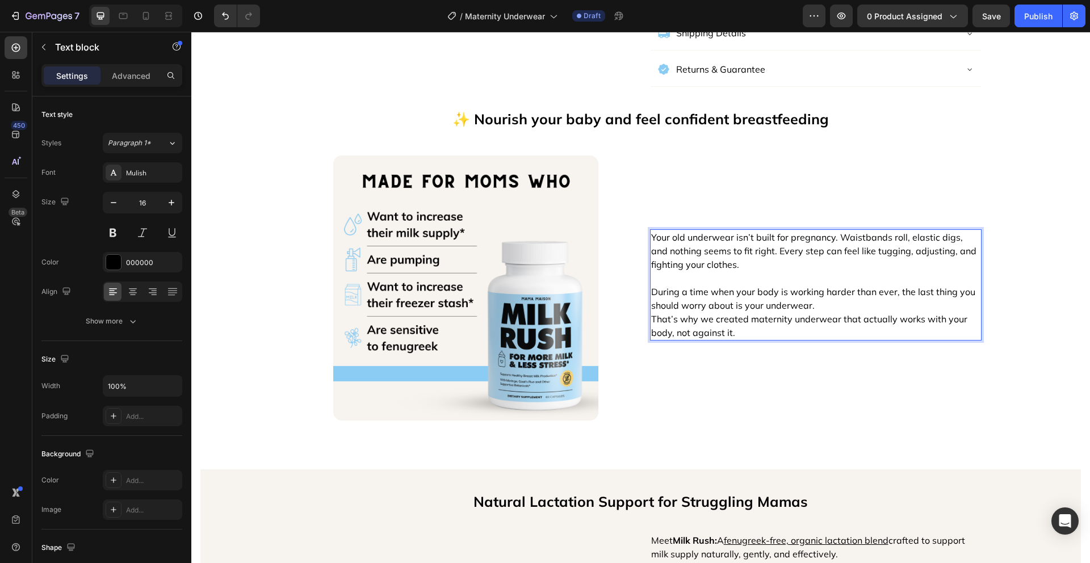
scroll to position [595, 0]
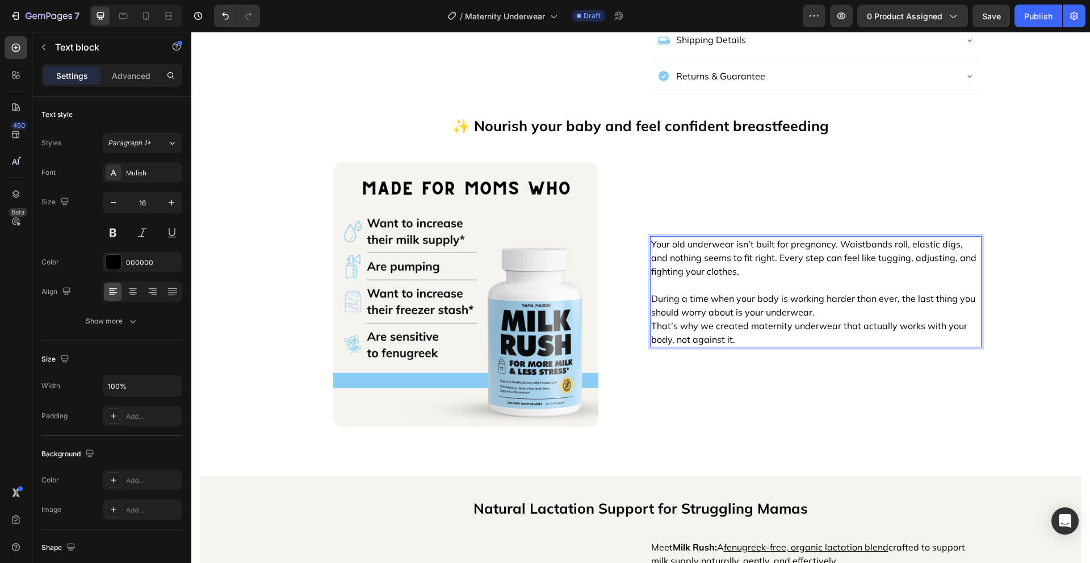
click at [829, 302] on p "During a time when your body is working harder than ever, the last thing you sh…" at bounding box center [815, 305] width 329 height 27
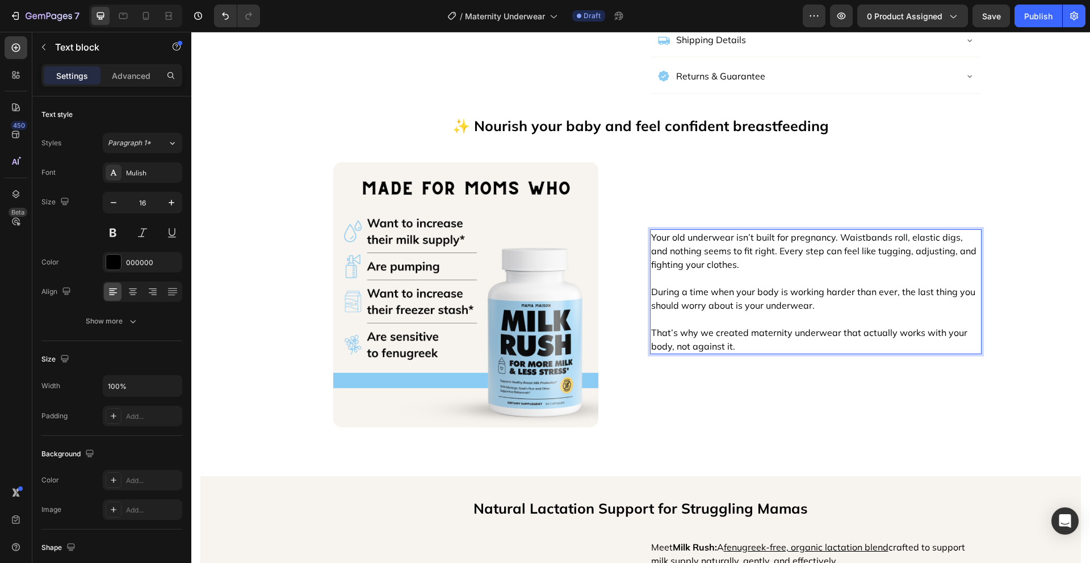
scroll to position [588, 0]
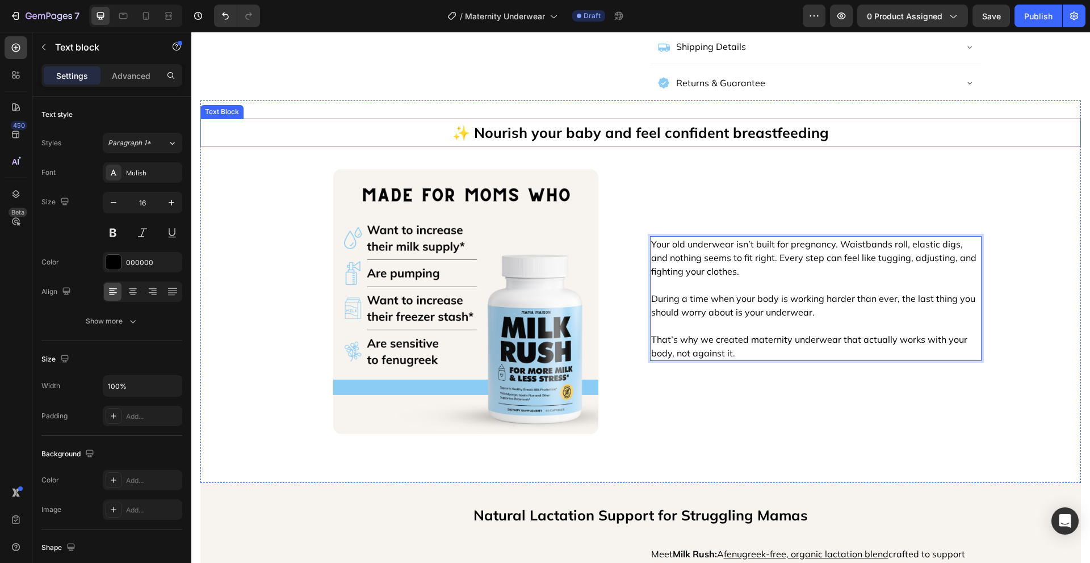
click at [668, 120] on p "✨ Nourish your baby and feel confident breastfeeding" at bounding box center [641, 133] width 879 height 26
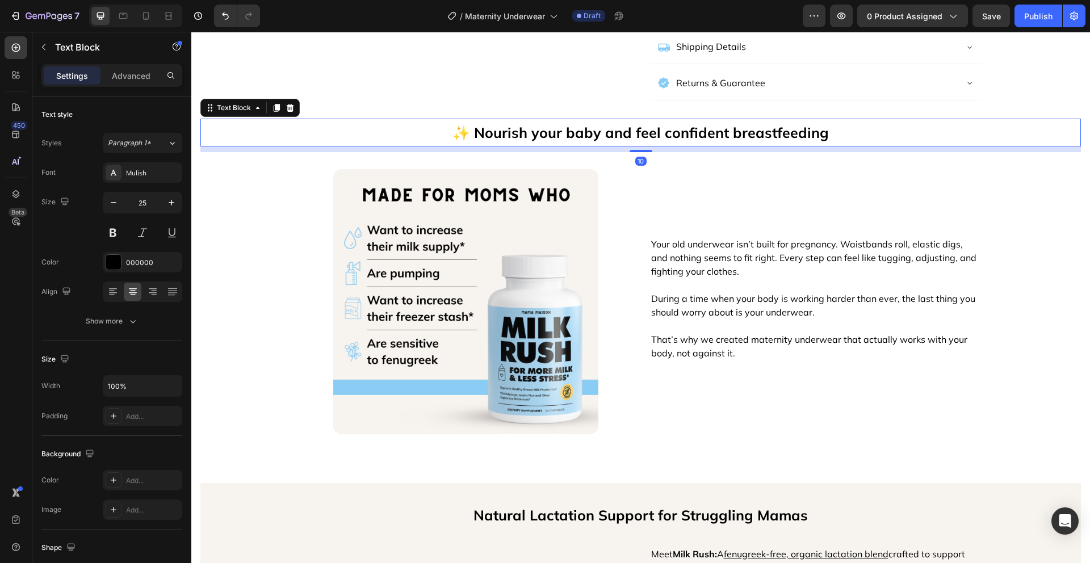
click at [668, 120] on p "✨ Nourish your baby and feel confident breastfeeding" at bounding box center [641, 133] width 879 height 26
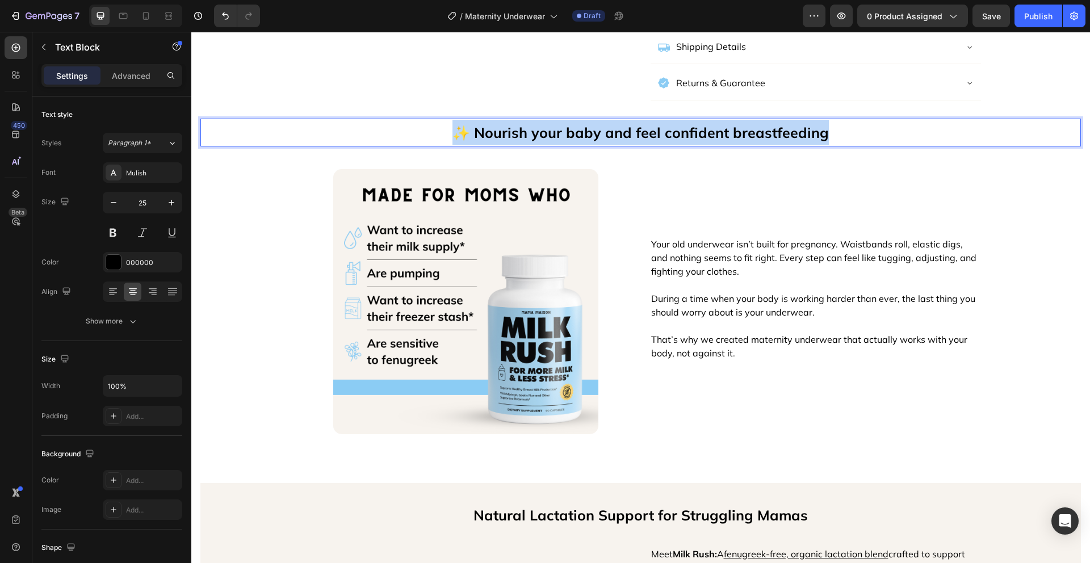
click at [668, 120] on p "✨ Nourish your baby and feel confident breastfeeding" at bounding box center [641, 133] width 879 height 26
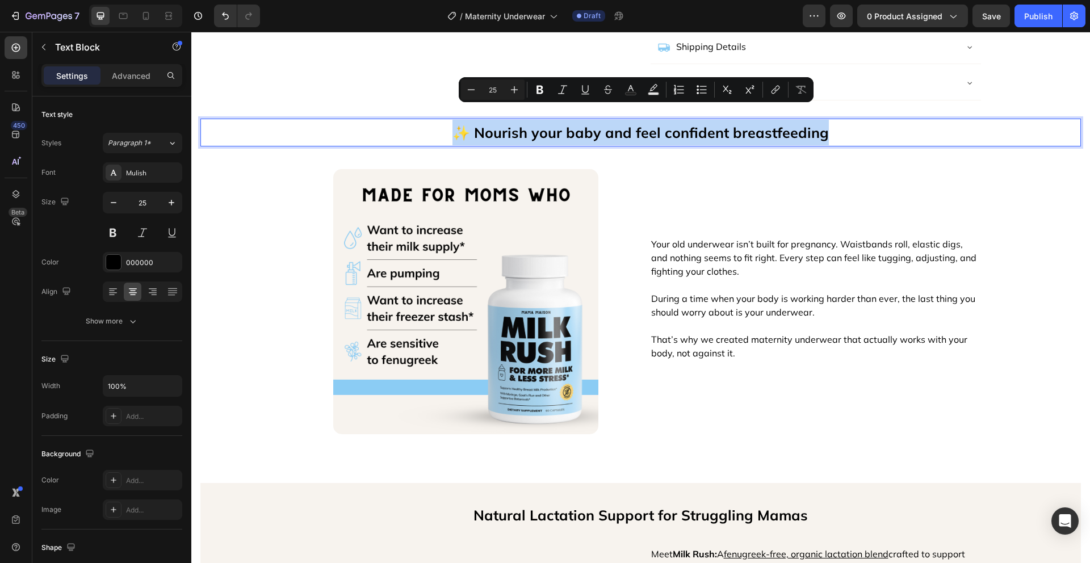
click at [802, 120] on p "✨ Nourish your baby and feel confident breastfeeding" at bounding box center [641, 133] width 879 height 26
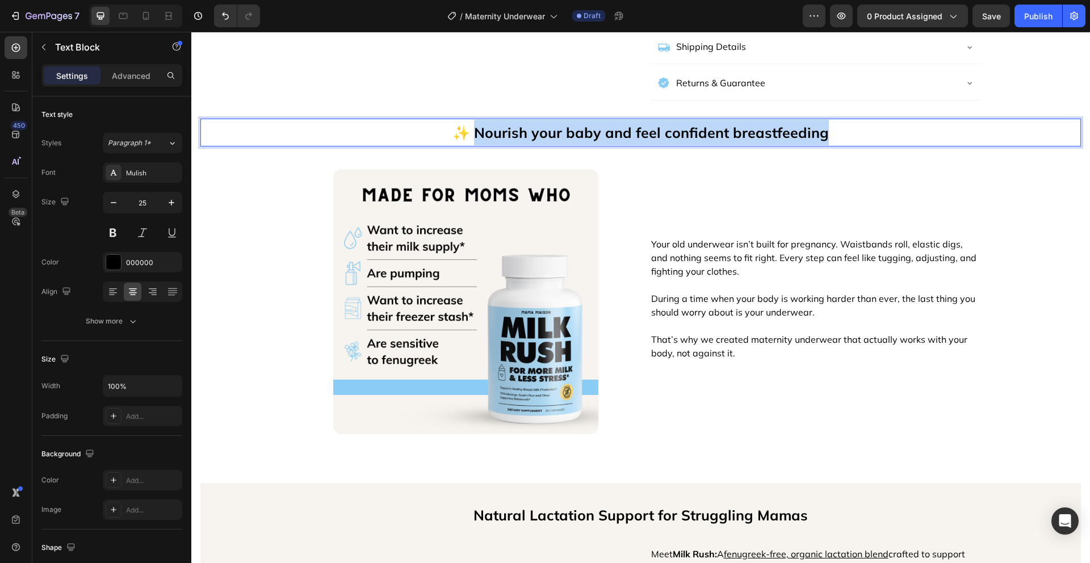
drag, startPoint x: 816, startPoint y: 117, endPoint x: 476, endPoint y: 116, distance: 339.0
click at [476, 120] on p "✨ Nourish your baby and feel confident breastfeeding" at bounding box center [641, 133] width 879 height 26
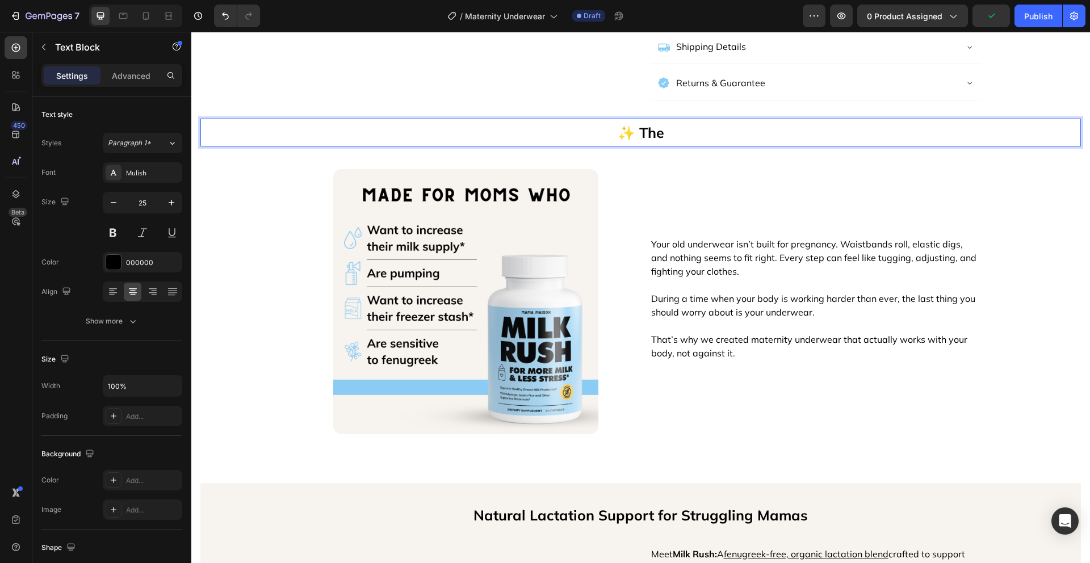
drag, startPoint x: 664, startPoint y: 114, endPoint x: 634, endPoint y: 113, distance: 30.1
click at [634, 120] on p "✨ The" at bounding box center [641, 133] width 879 height 26
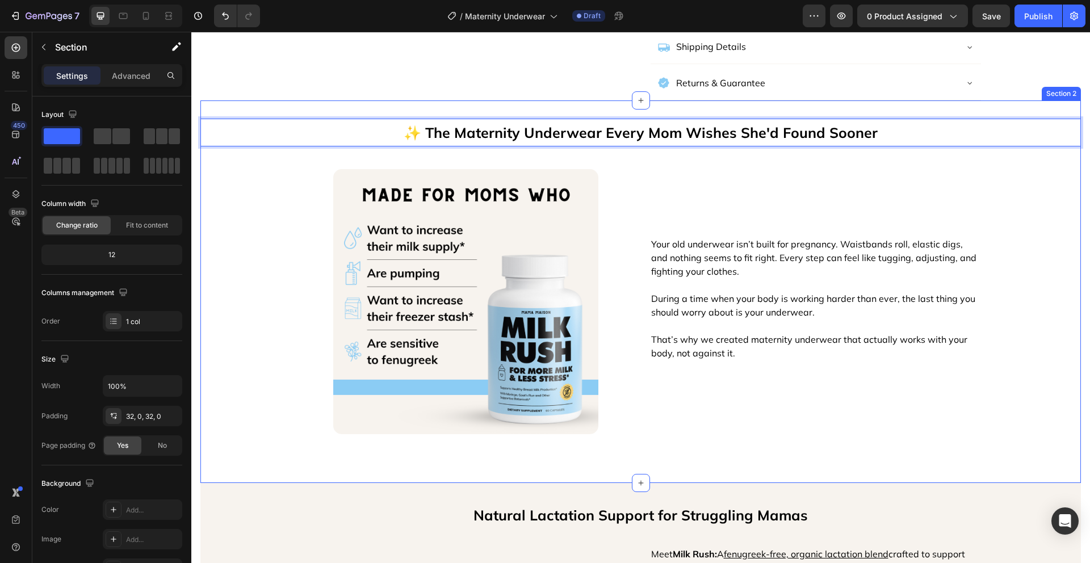
click at [1007, 207] on div "✨ The Maternity Underwear Every Mom Wishes She'd Found Sooner Text Block 10 Ima…" at bounding box center [640, 292] width 881 height 346
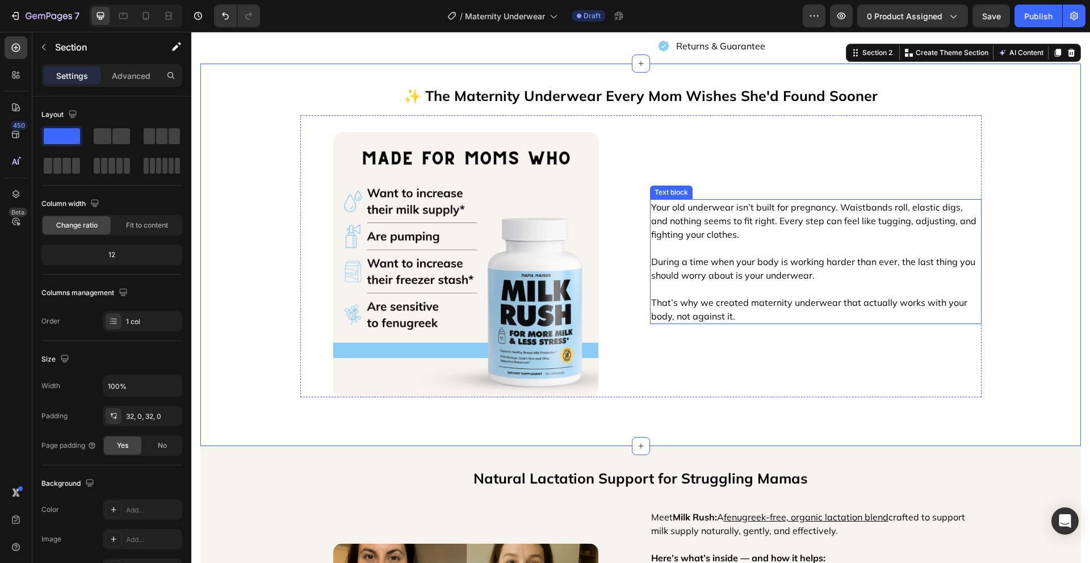
scroll to position [715, 0]
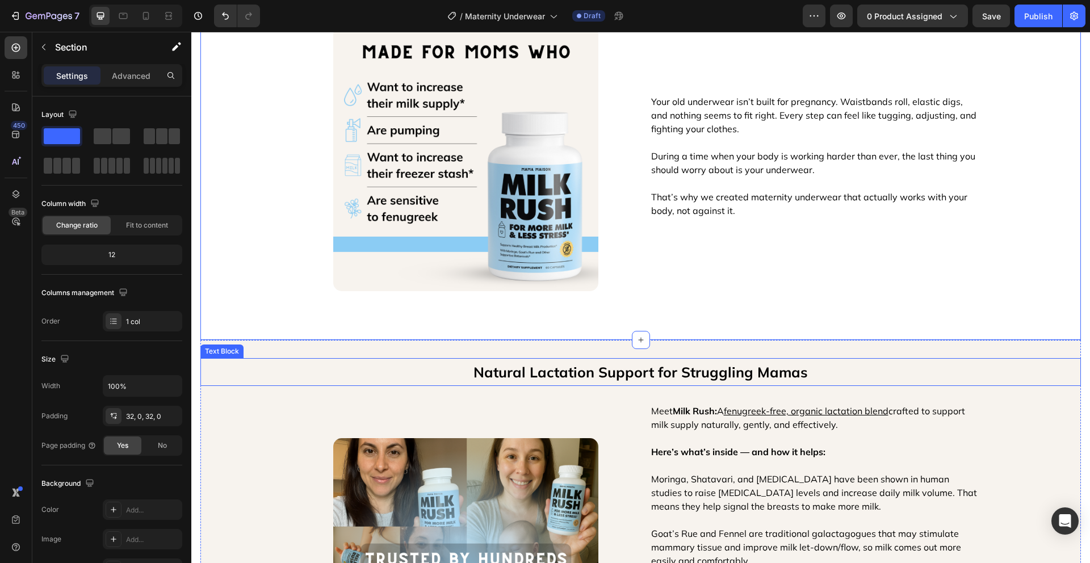
click at [646, 374] on p "Natural Lactation Support for Struggling Mamas" at bounding box center [641, 372] width 879 height 26
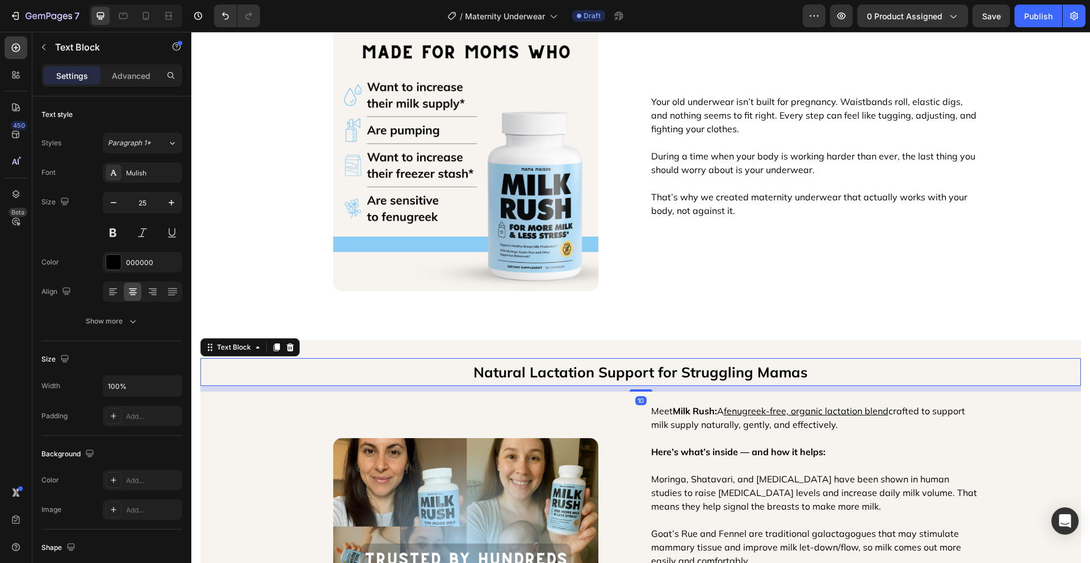
click at [646, 374] on p "Natural Lactation Support for Struggling Mamas" at bounding box center [641, 372] width 879 height 26
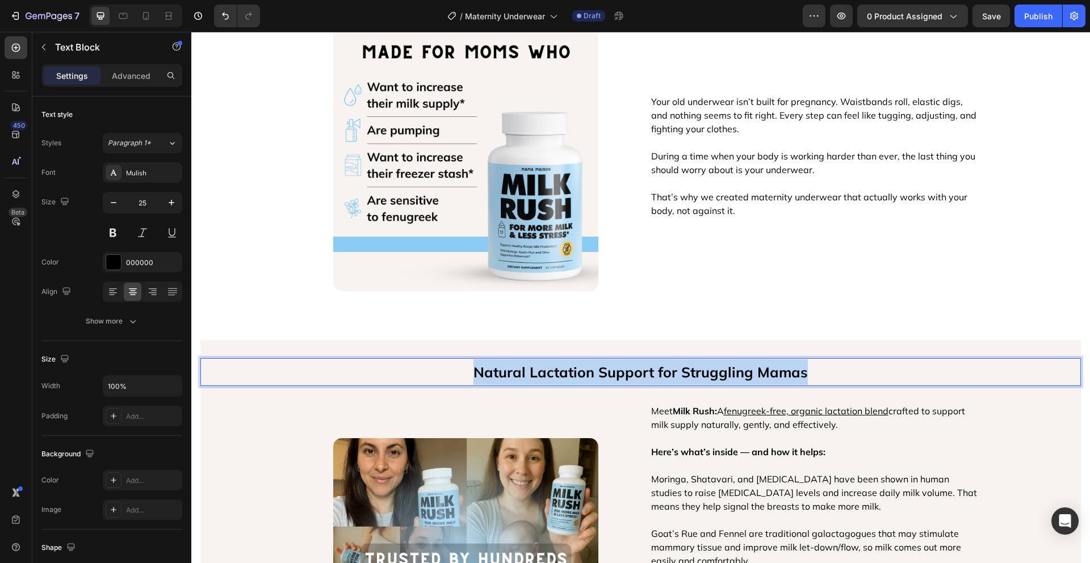
click at [646, 374] on p "Natural Lactation Support for Struggling Mamas" at bounding box center [641, 372] width 879 height 26
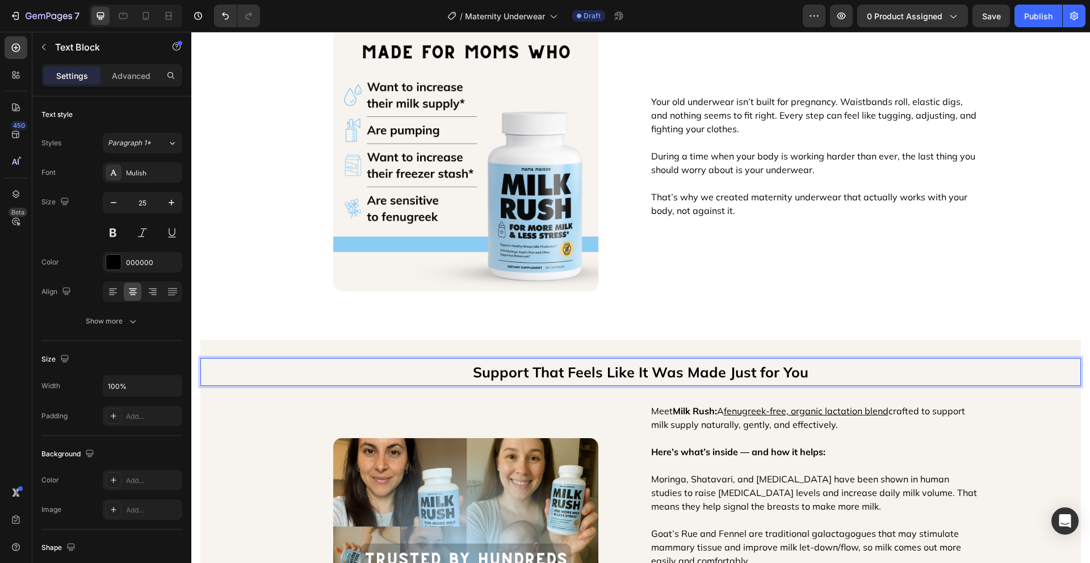
click at [423, 371] on p "Support That Feels Like It Was Made Just for You" at bounding box center [641, 372] width 879 height 26
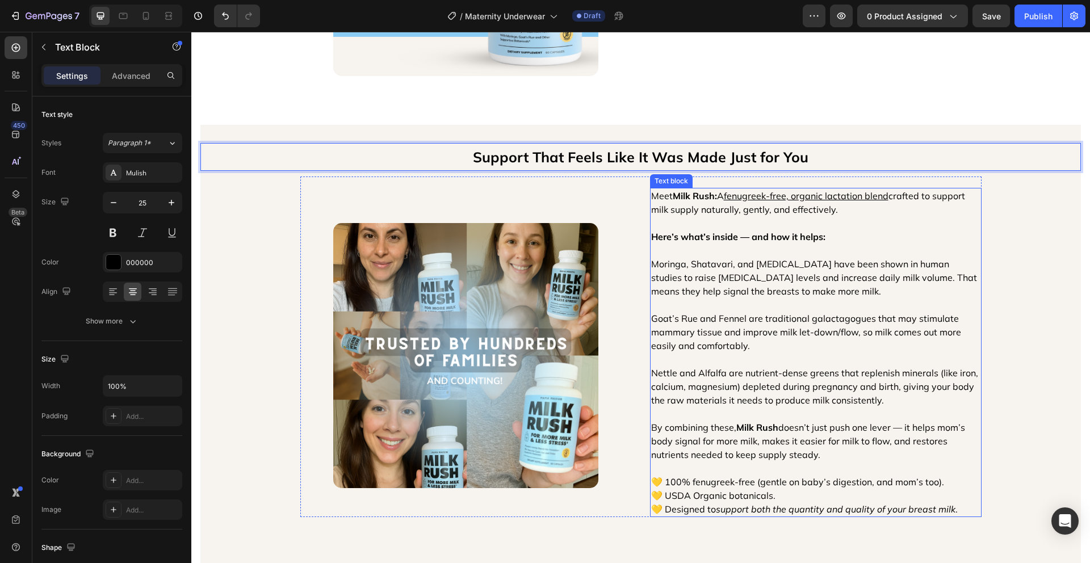
scroll to position [932, 0]
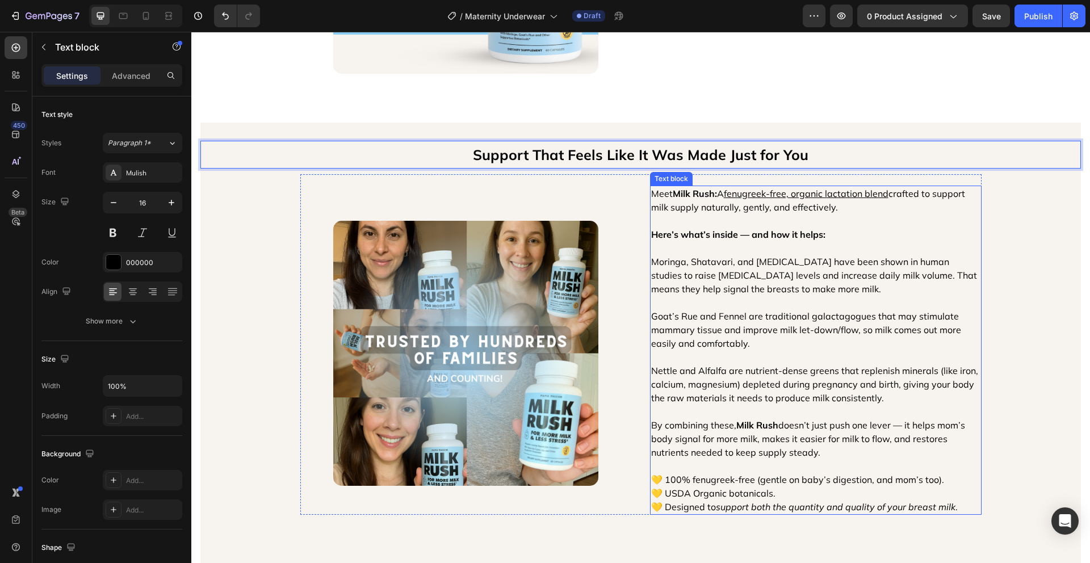
click at [926, 489] on p "💛 100% fenugreek-free (gentle on baby’s digestion, and mom’s too). 💛 USDA Organ…" at bounding box center [815, 493] width 329 height 41
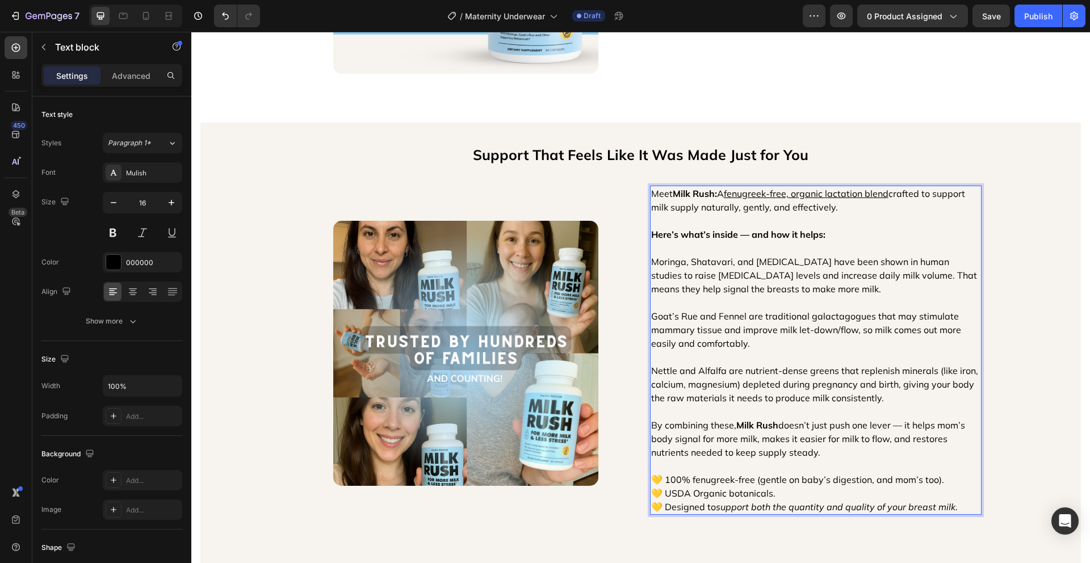
click at [959, 504] on p "💛 100% fenugreek-free (gentle on baby’s digestion, and mom’s too). 💛 USDA Organ…" at bounding box center [815, 493] width 329 height 41
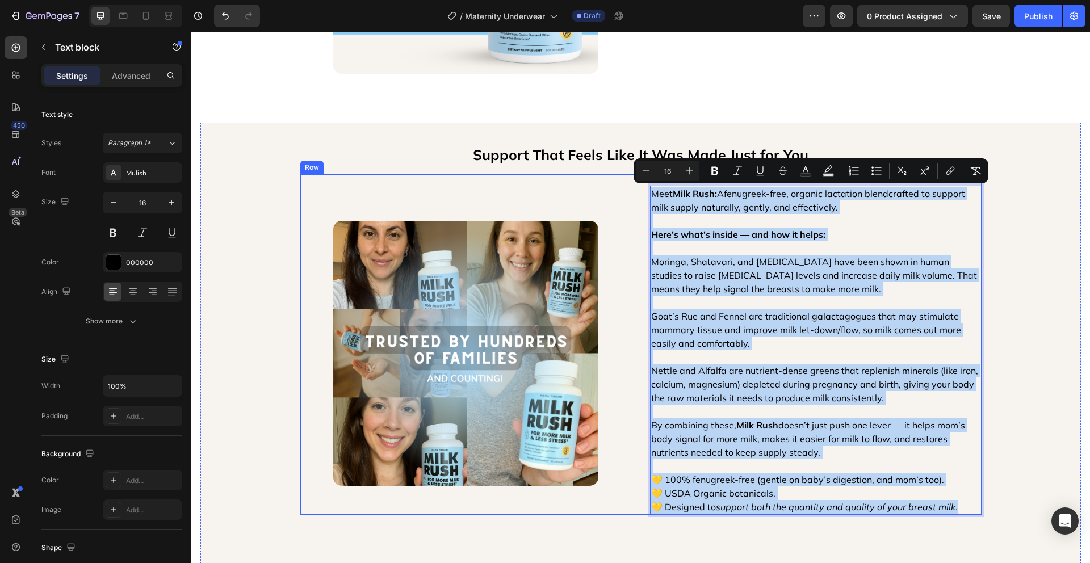
drag, startPoint x: 955, startPoint y: 506, endPoint x: 643, endPoint y: 189, distance: 444.9
click at [643, 189] on div "Image Meet Milk Rush: A fenugreek-free, organic lactation blend crafted to supp…" at bounding box center [640, 344] width 681 height 341
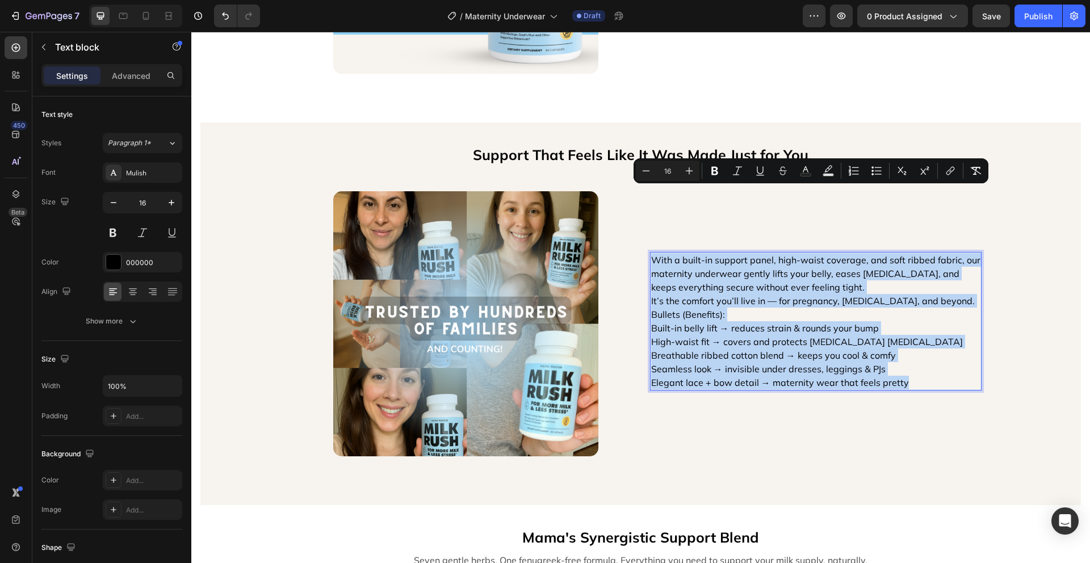
scroll to position [999, 0]
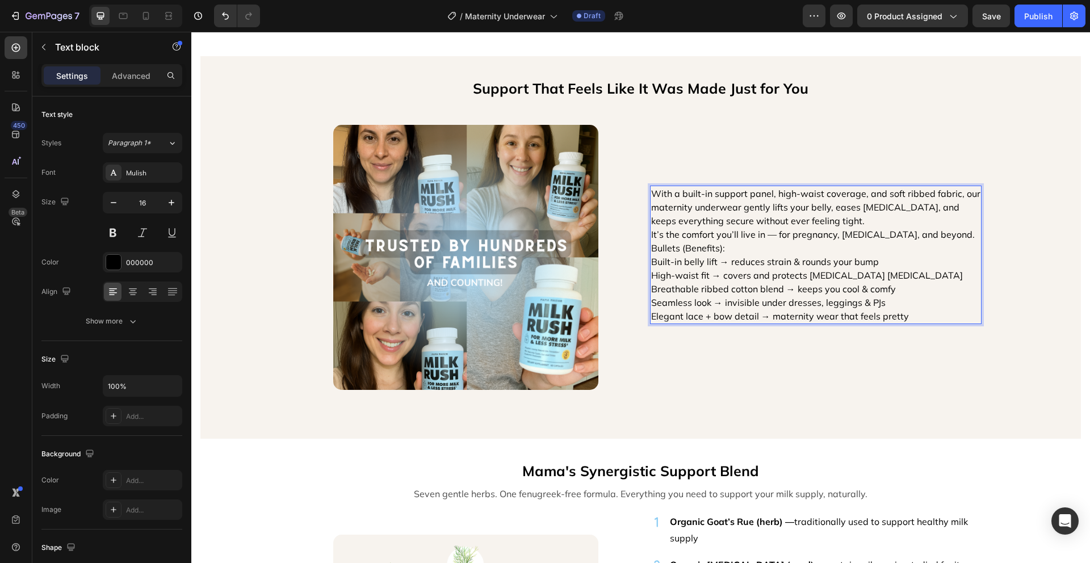
click at [759, 246] on p "Bullets (Benefits):" at bounding box center [815, 248] width 329 height 14
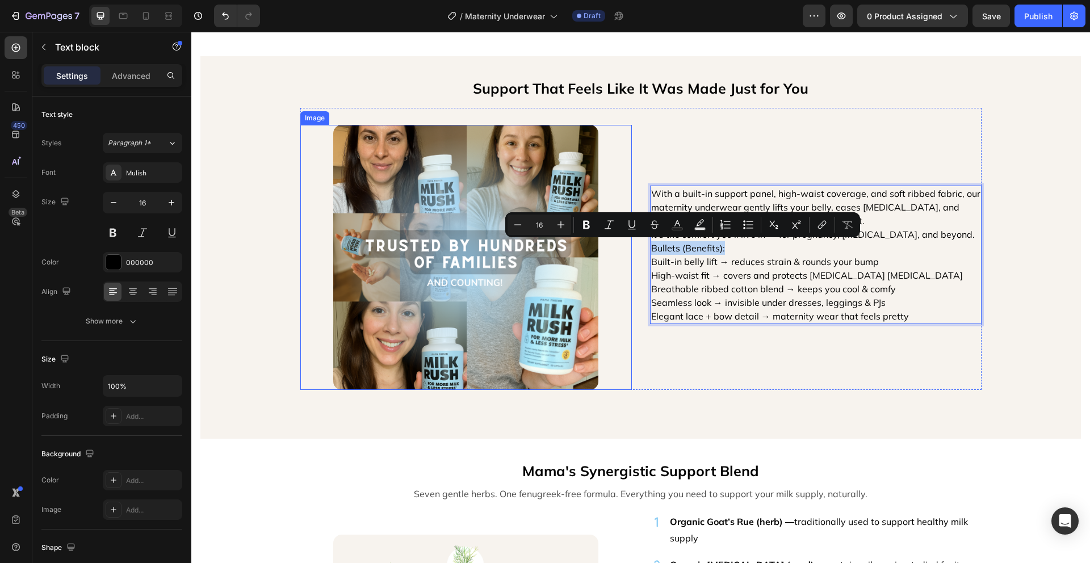
drag, startPoint x: 739, startPoint y: 253, endPoint x: 626, endPoint y: 252, distance: 113.6
click at [626, 252] on div "Image With a built-in support panel, high-waist coverage, and soft ribbed fabri…" at bounding box center [640, 249] width 681 height 282
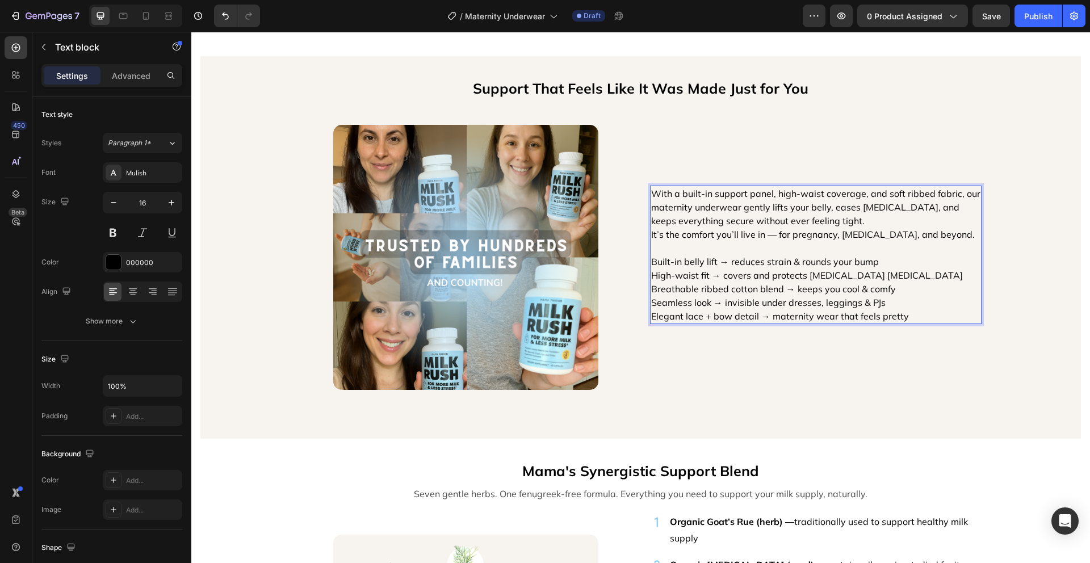
click at [837, 221] on p "With a built-in support panel, high-waist coverage, and soft ribbed fabric, our…" at bounding box center [815, 207] width 329 height 41
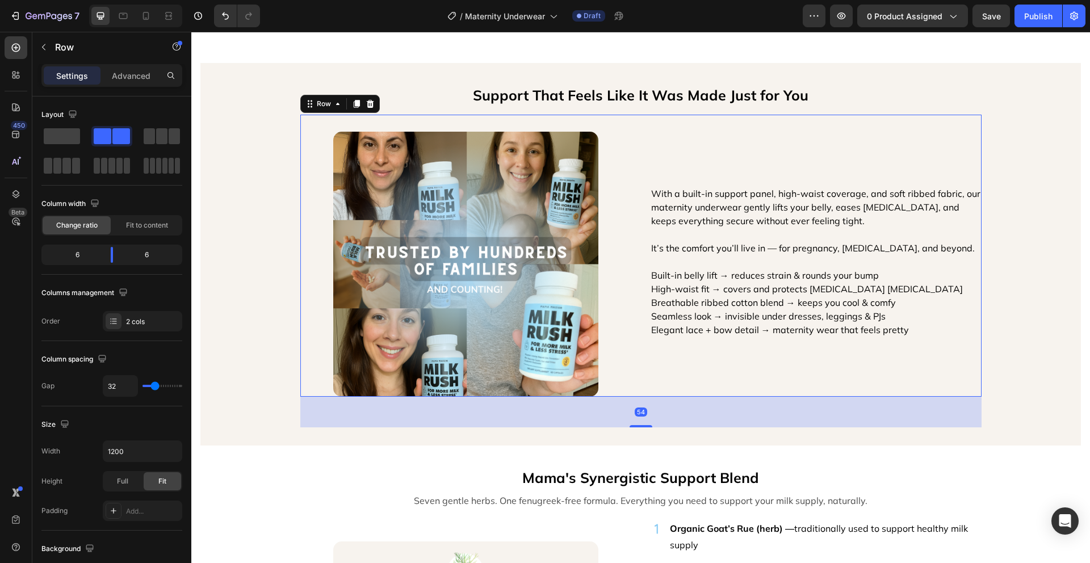
click at [900, 377] on div "With a built-in support panel, high-waist coverage, and soft ribbed fabric, our…" at bounding box center [816, 256] width 332 height 282
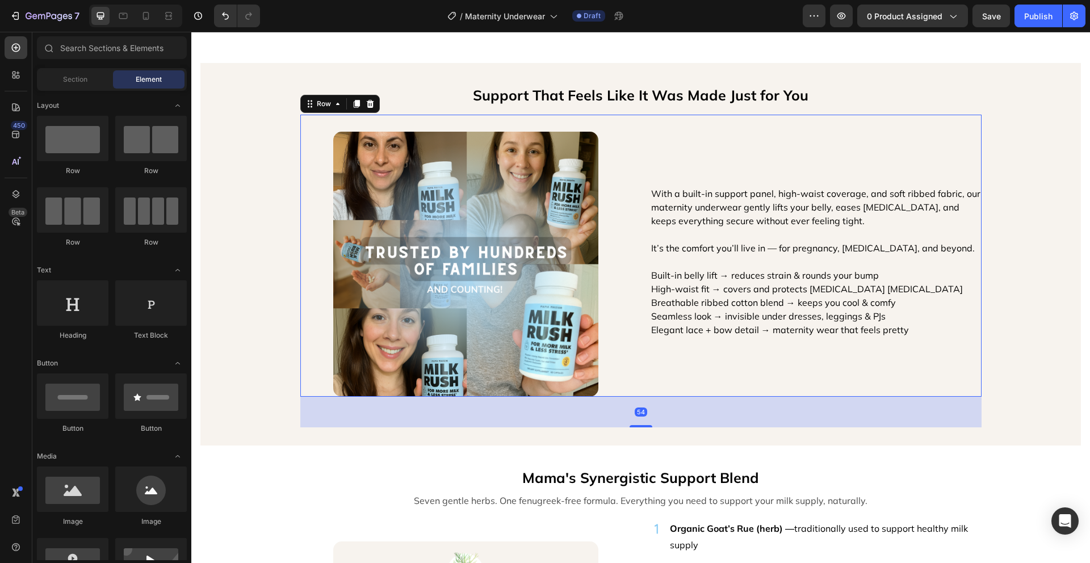
click at [286, 465] on div "✨ The Maternity Underwear Every Mom Wishes She'd Found Sooner Text Block Image …" at bounding box center [640, 430] width 899 height 2734
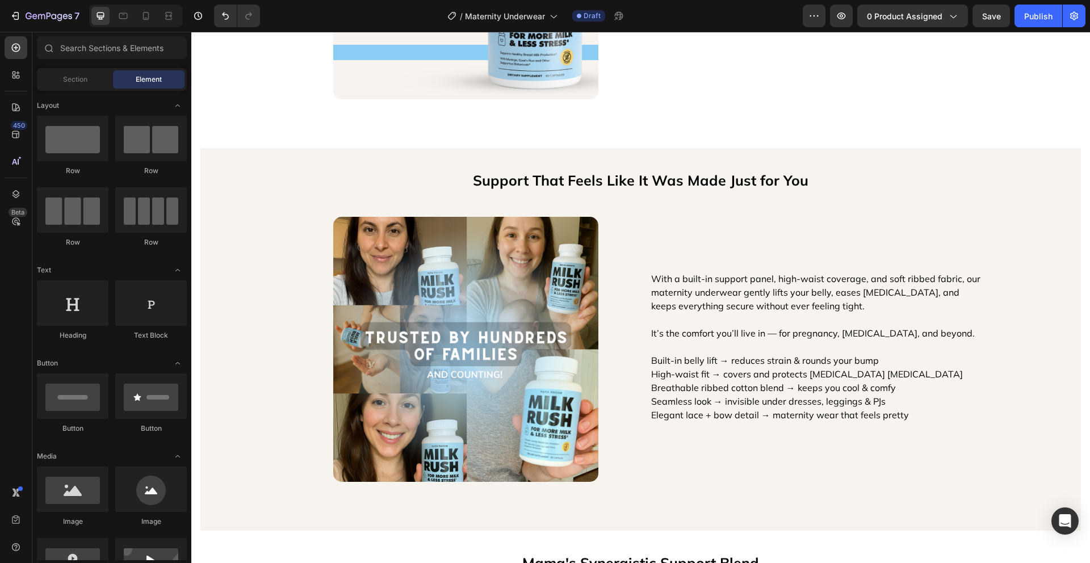
scroll to position [1106, 0]
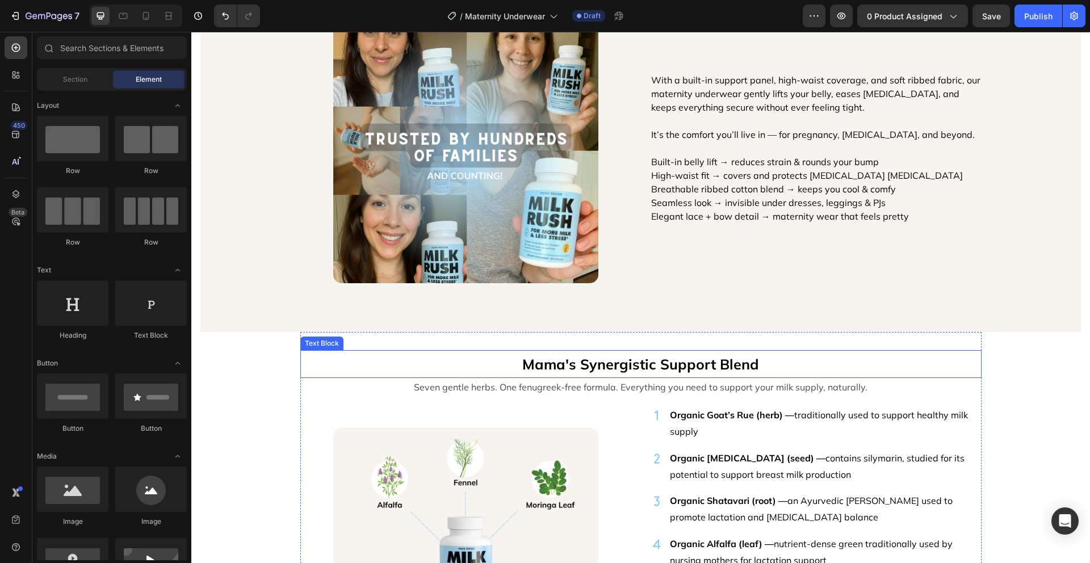
click at [621, 365] on p "Mama's Synergistic Support Blend" at bounding box center [641, 365] width 679 height 26
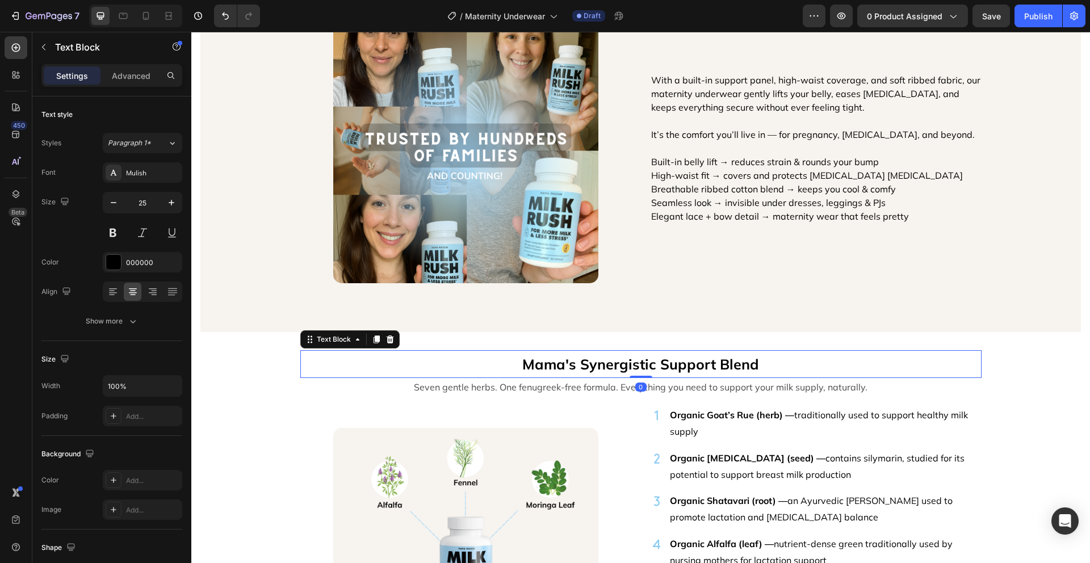
click at [621, 365] on p "Mama's Synergistic Support Blend" at bounding box center [641, 365] width 679 height 26
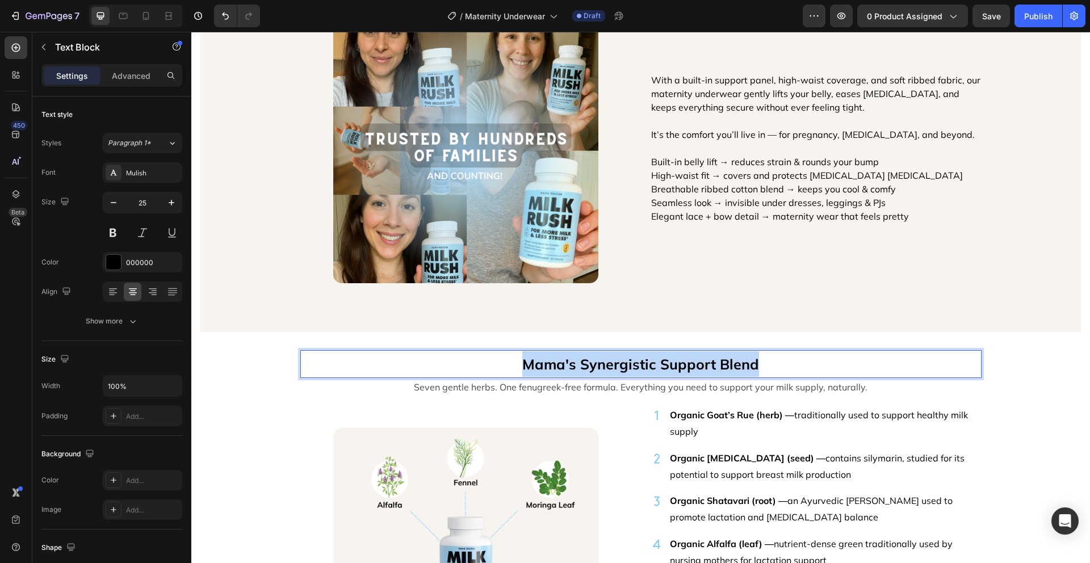
click at [621, 365] on p "Mama's Synergistic Support Blend" at bounding box center [641, 365] width 679 height 26
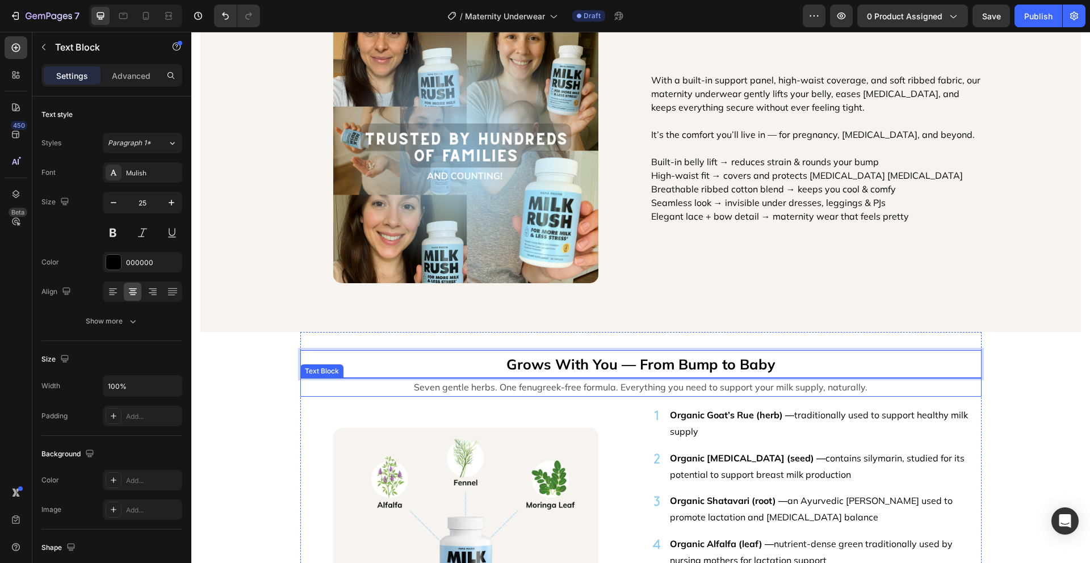
click at [763, 387] on p "Seven gentle herbs. One fenugreek-free formula. Everything you need to support …" at bounding box center [641, 387] width 679 height 16
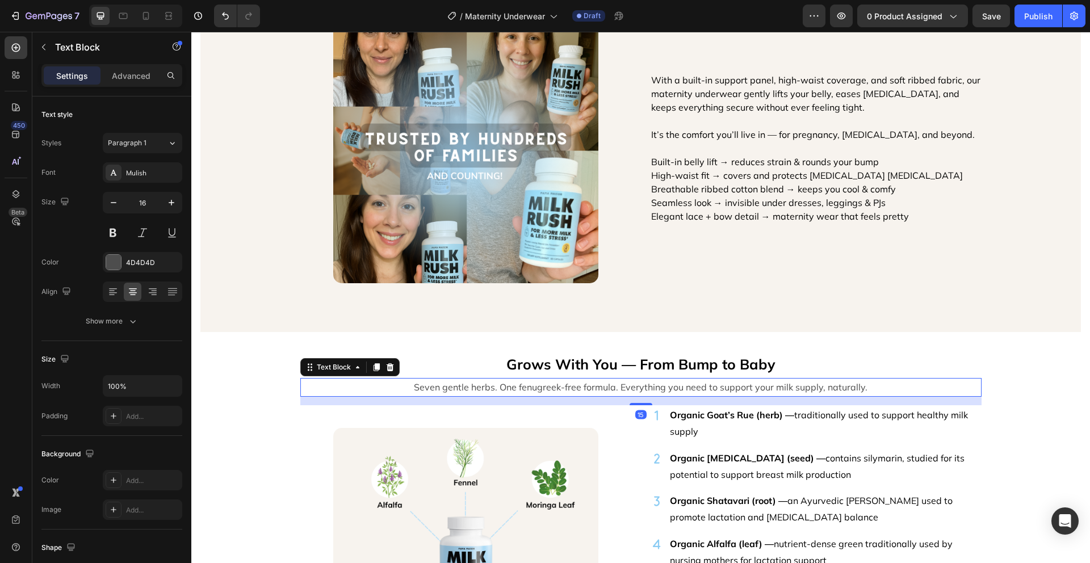
click at [763, 387] on p "Seven gentle herbs. One fenugreek-free formula. Everything you need to support …" at bounding box center [641, 387] width 679 height 16
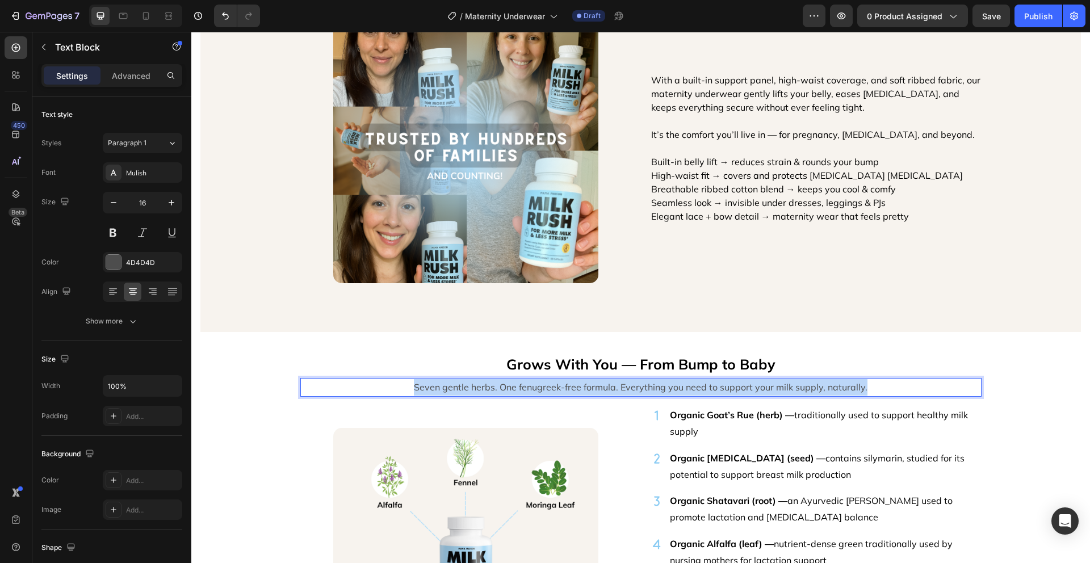
click at [763, 387] on p "Seven gentle herbs. One fenugreek-free formula. Everything you need to support …" at bounding box center [641, 387] width 679 height 16
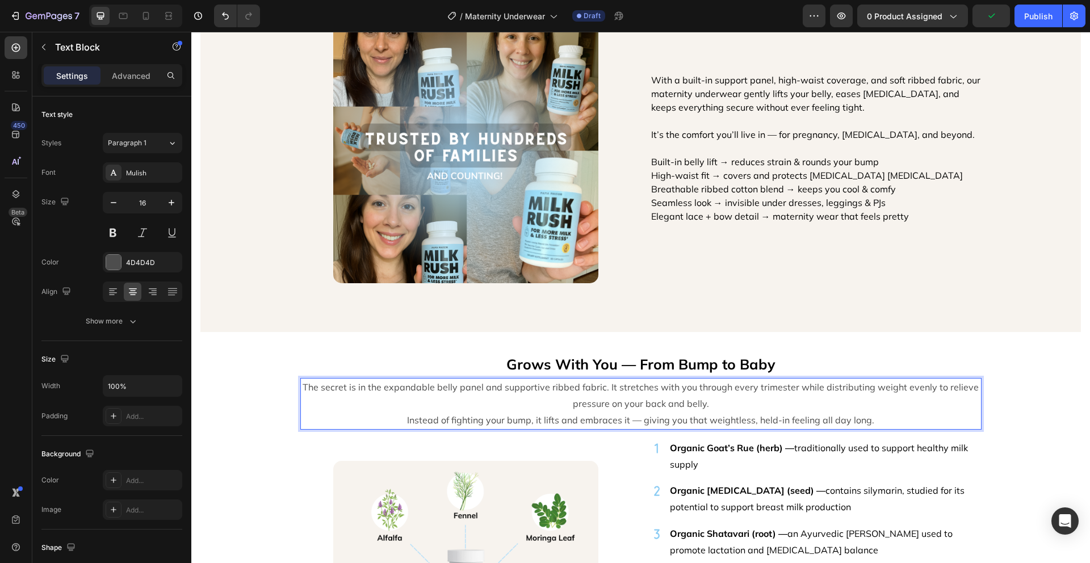
click at [724, 404] on p "The secret is in the expandable belly panel and supportive ribbed fabric. It st…" at bounding box center [641, 395] width 679 height 33
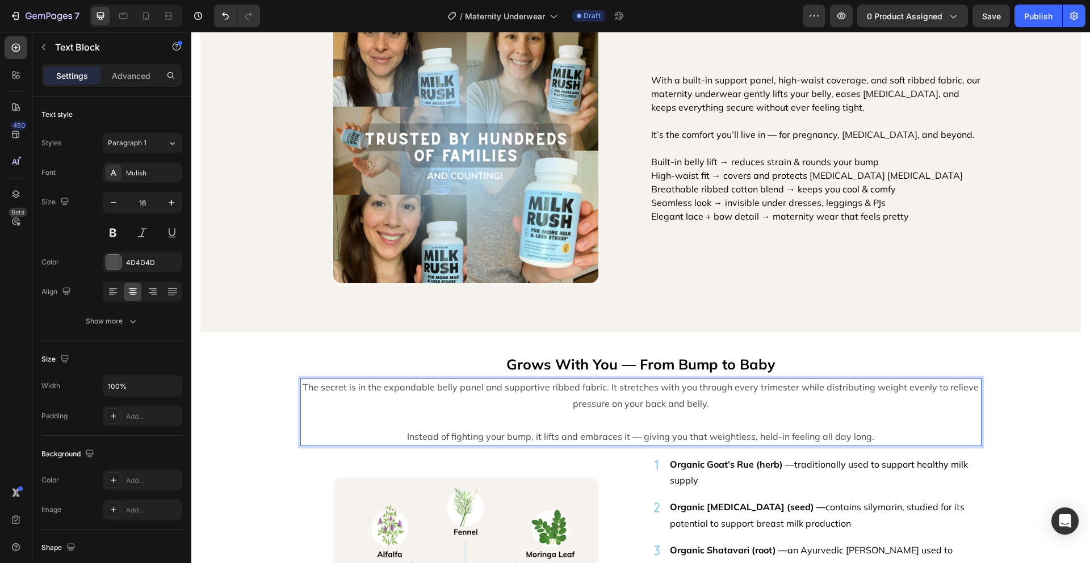
click at [273, 381] on div "Support That Feels Like It Was Made Just for You Text Block Image With a built-…" at bounding box center [640, 340] width 899 height 2783
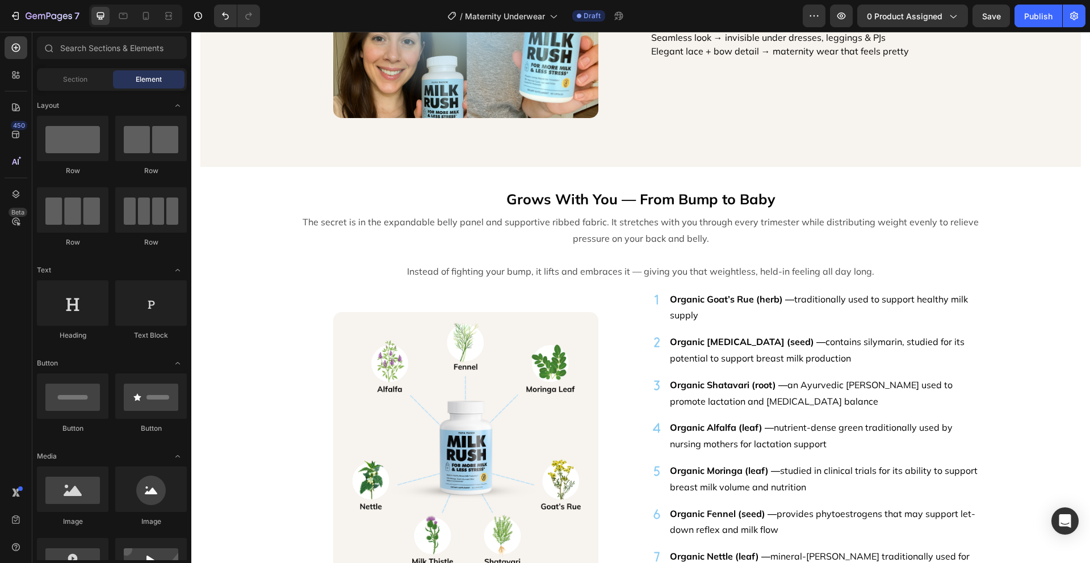
scroll to position [1287, 0]
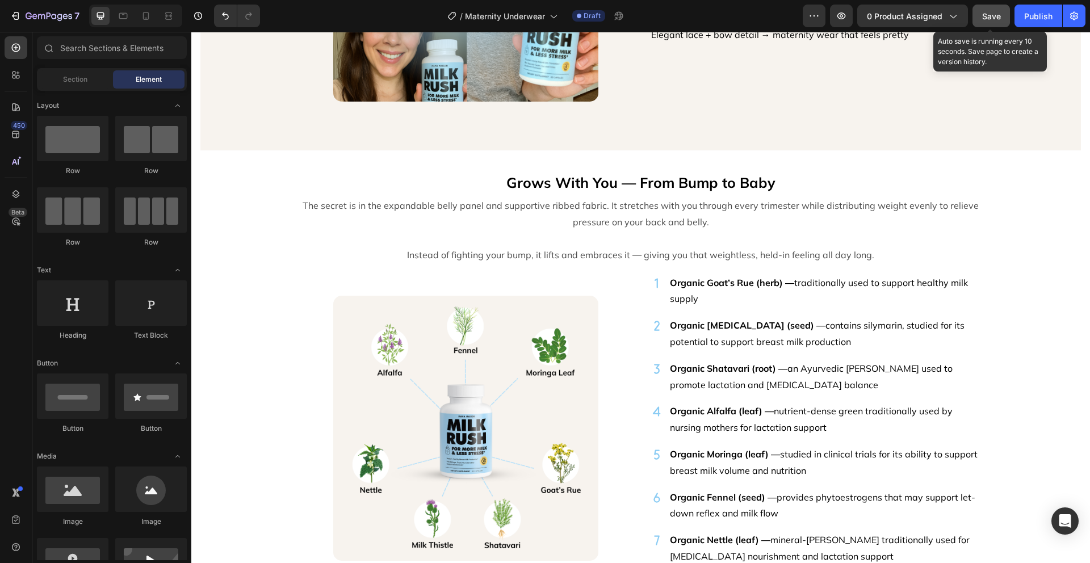
click at [993, 20] on span "Save" at bounding box center [991, 16] width 19 height 10
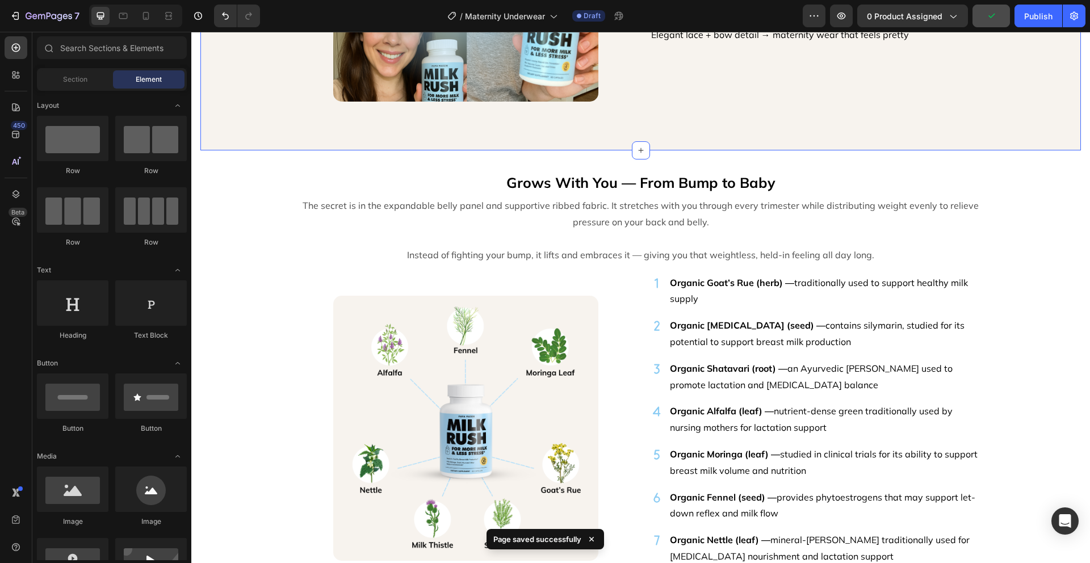
scroll to position [942, 0]
